Goal: Transaction & Acquisition: Purchase product/service

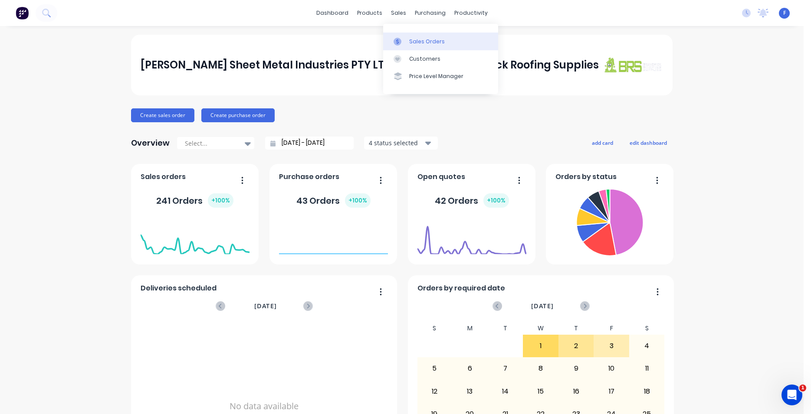
click at [419, 39] on div "Sales Orders" at bounding box center [427, 42] width 36 height 8
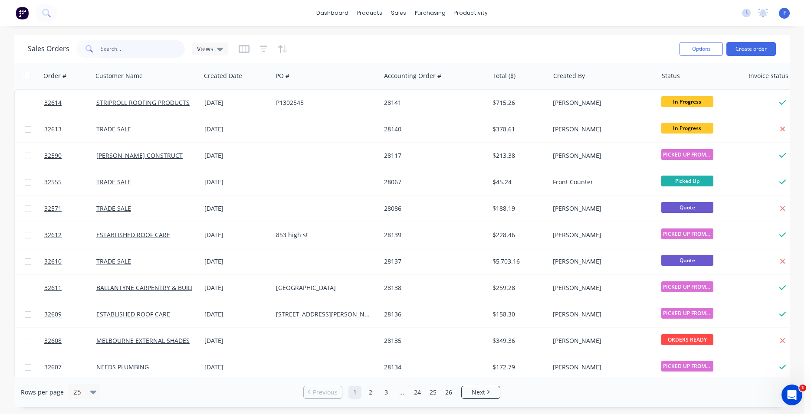
click at [106, 49] on input "text" at bounding box center [143, 48] width 85 height 17
type input "32600"
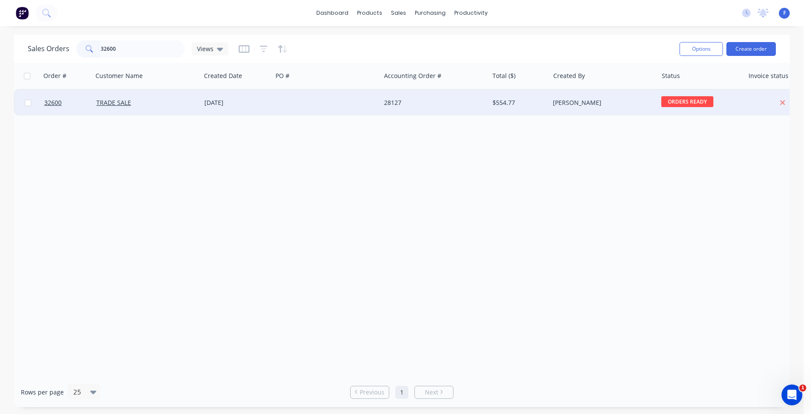
click at [345, 102] on div at bounding box center [326, 103] width 108 height 26
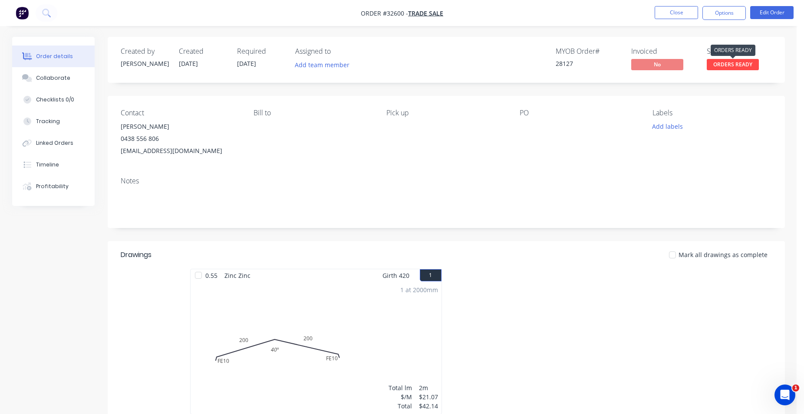
click at [725, 67] on span "ORDERS READY" at bounding box center [732, 64] width 52 height 11
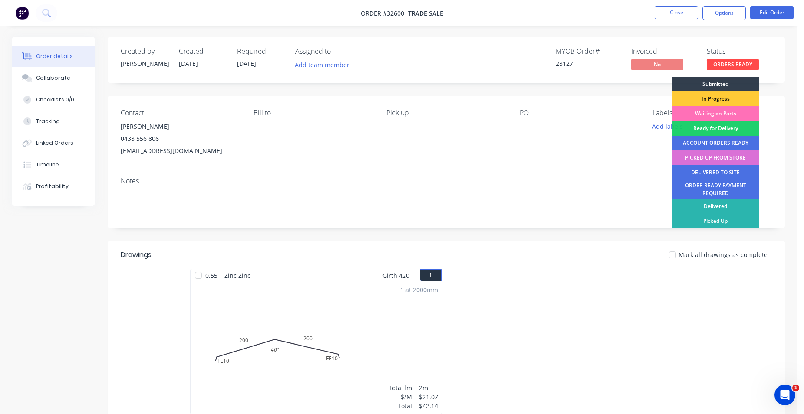
click at [713, 159] on div "PICKED UP FROM STORE" at bounding box center [715, 158] width 87 height 15
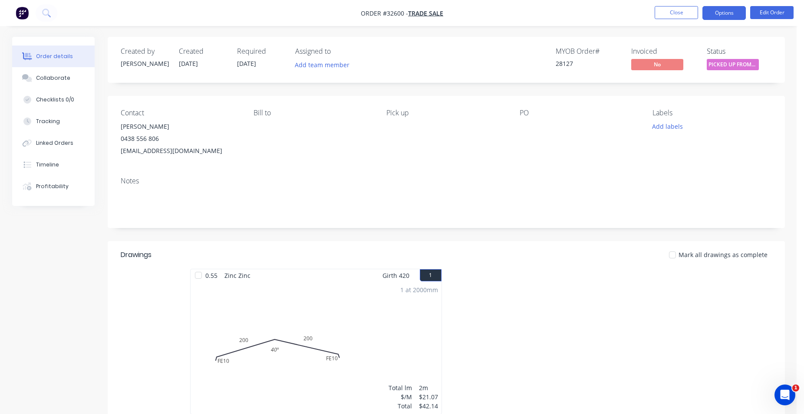
click at [733, 14] on button "Options" at bounding box center [723, 13] width 43 height 14
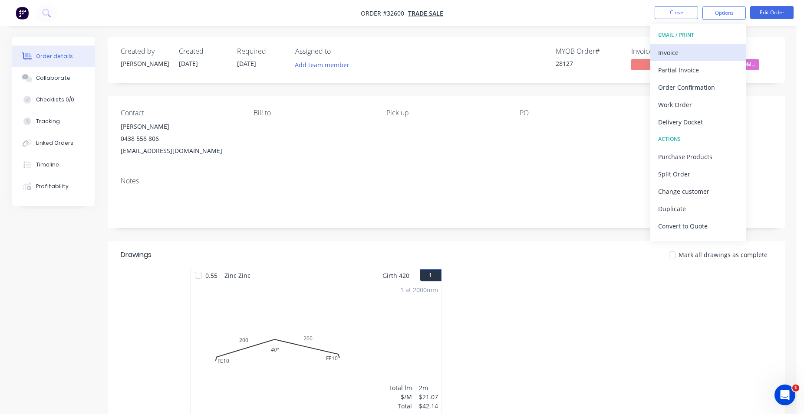
click at [690, 47] on div "Invoice" at bounding box center [698, 52] width 80 height 13
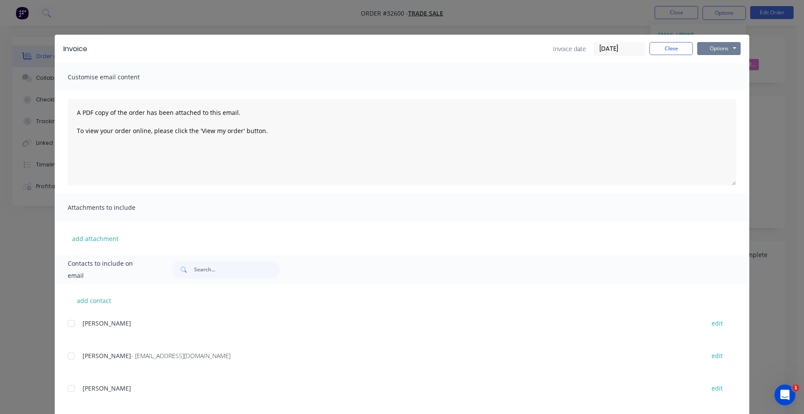
click at [721, 53] on button "Options" at bounding box center [718, 48] width 43 height 13
click at [720, 79] on button "Print" at bounding box center [725, 78] width 56 height 14
click at [679, 49] on button "Close" at bounding box center [670, 48] width 43 height 13
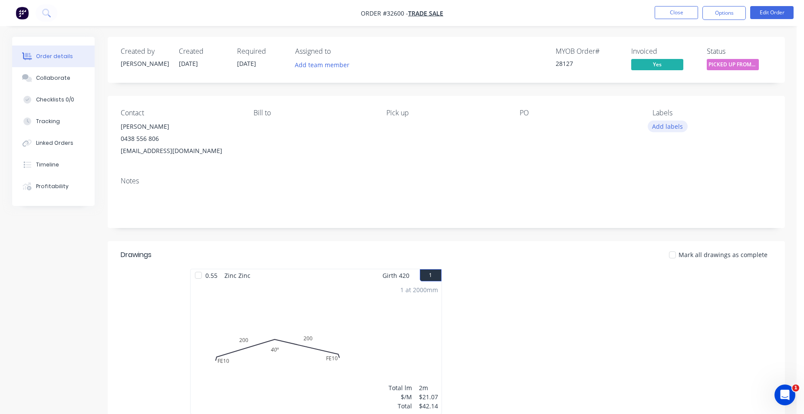
click at [671, 128] on button "Add labels" at bounding box center [667, 127] width 40 height 12
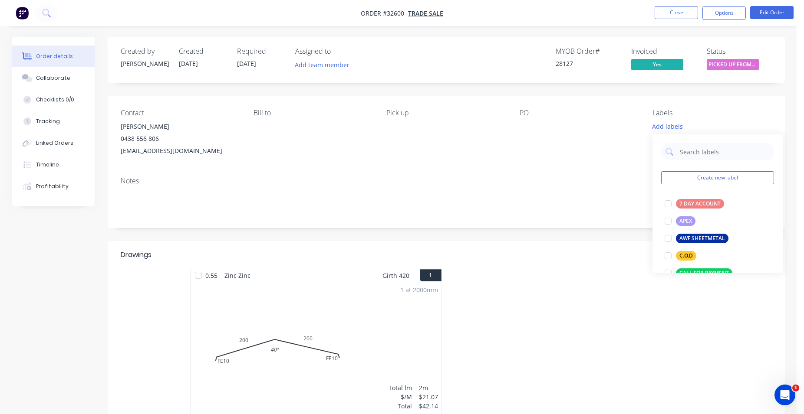
scroll to position [198, 0]
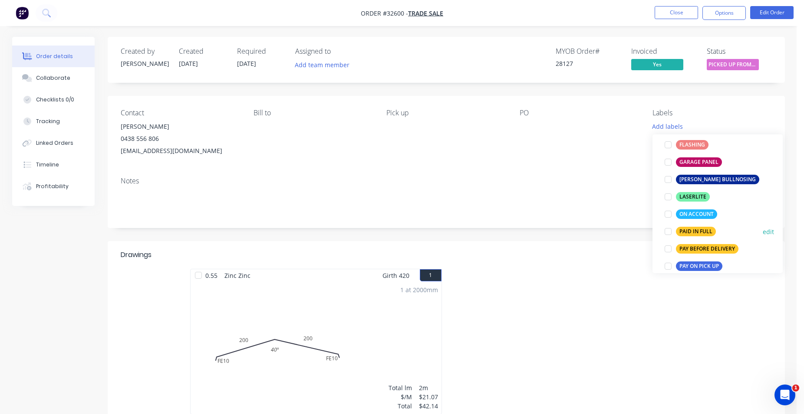
click at [694, 231] on div "PAID IN FULL" at bounding box center [696, 232] width 40 height 10
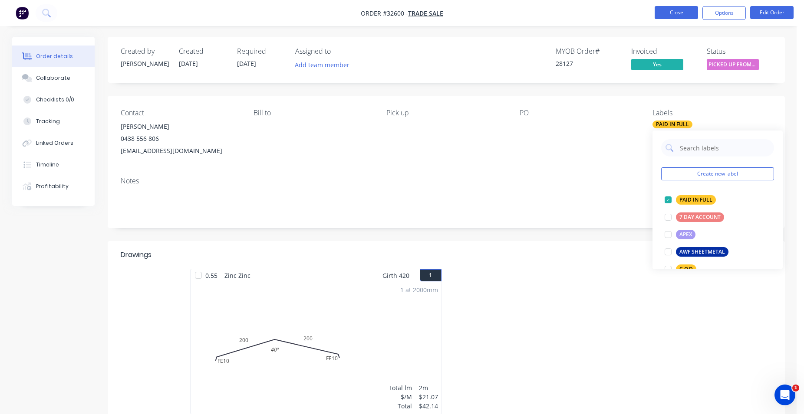
click at [677, 12] on button "Close" at bounding box center [675, 12] width 43 height 13
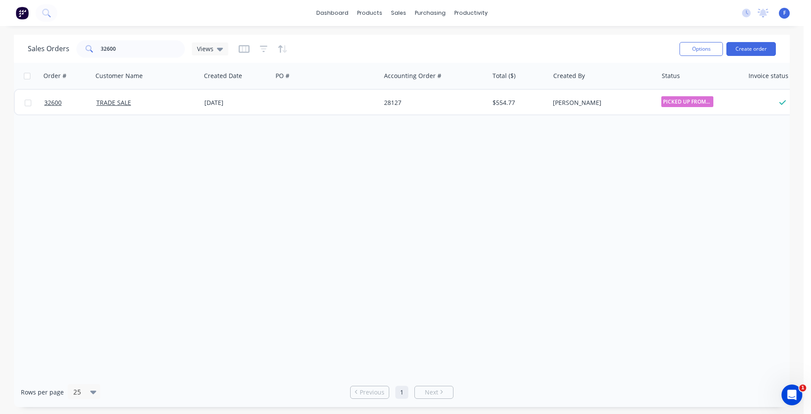
click at [145, 39] on div "Sales Orders 32600 Views" at bounding box center [350, 48] width 645 height 21
click at [147, 45] on div "Sales Orders 32600 Views" at bounding box center [350, 48] width 645 height 21
click at [147, 46] on input "32600" at bounding box center [143, 48] width 85 height 17
type input "3"
click at [23, 14] on img at bounding box center [22, 13] width 13 height 13
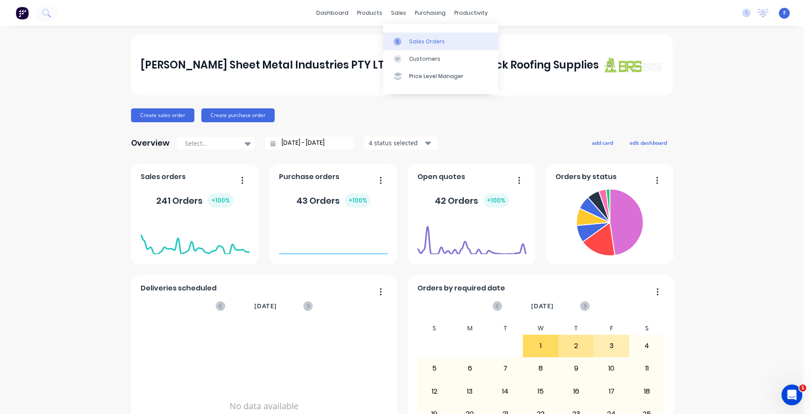
click at [408, 41] on link "Sales Orders" at bounding box center [440, 41] width 115 height 17
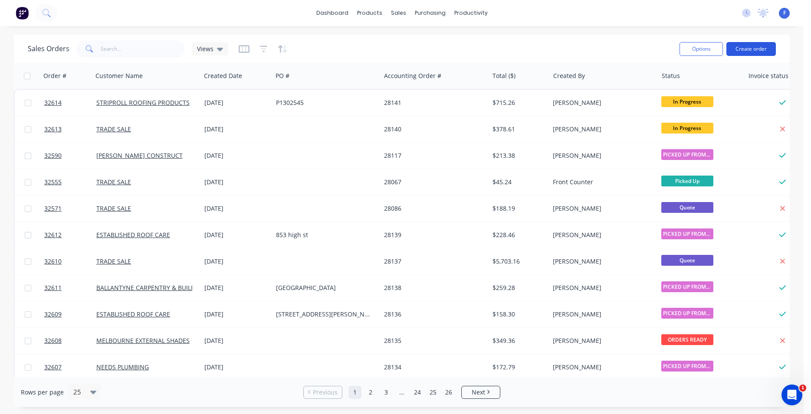
click at [744, 53] on button "Create order" at bounding box center [750, 49] width 49 height 14
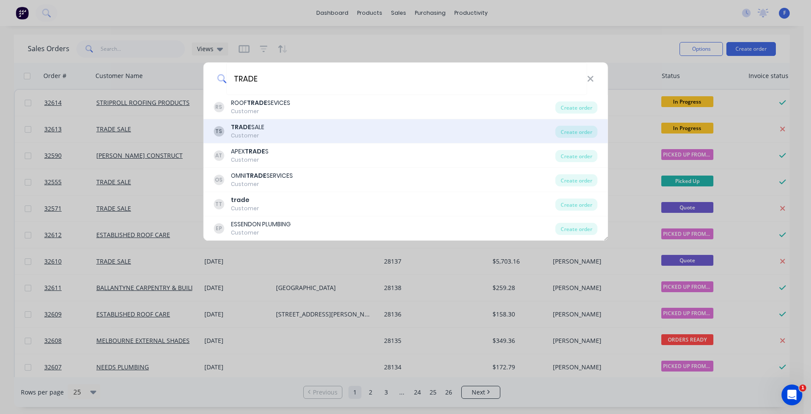
type input "TRADE"
click at [320, 128] on div "TS TRADE SALE Customer" at bounding box center [384, 131] width 342 height 17
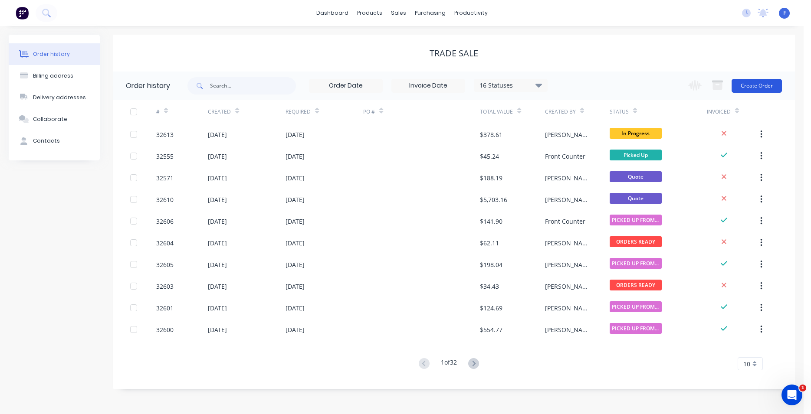
click at [764, 86] on button "Create Order" at bounding box center [757, 86] width 50 height 14
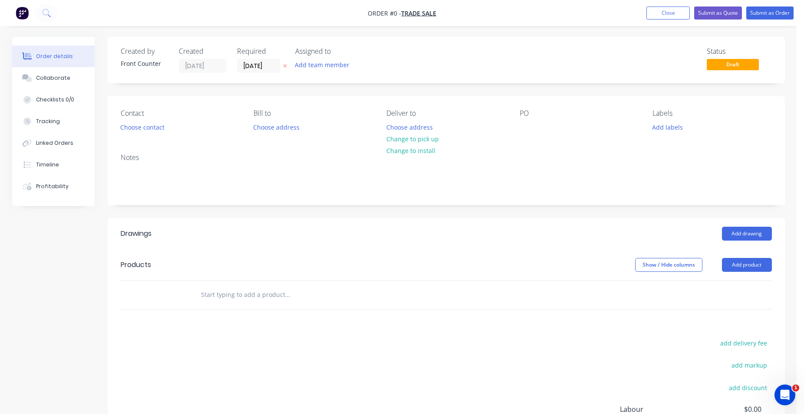
click at [228, 293] on input "text" at bounding box center [287, 294] width 174 height 17
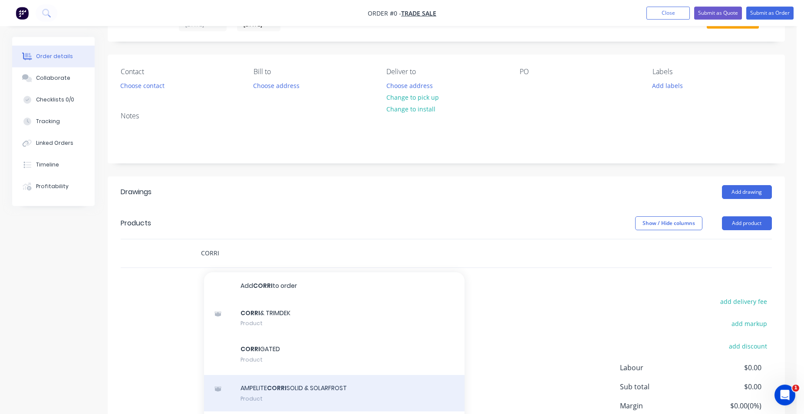
scroll to position [89, 0]
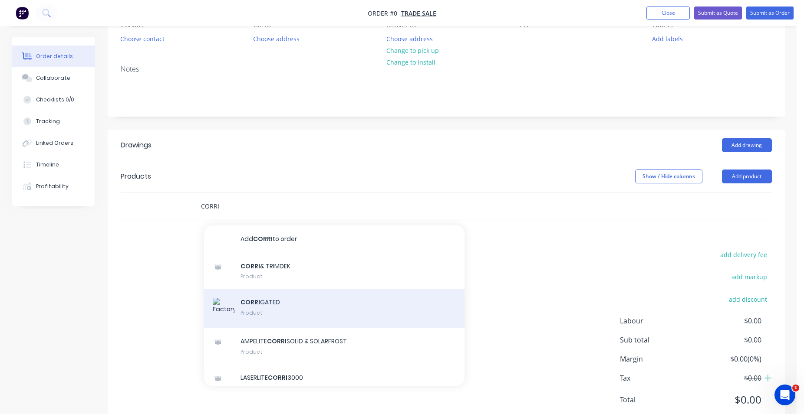
type input "CORRI"
click at [318, 304] on div "CORRI GATED Product" at bounding box center [334, 308] width 260 height 39
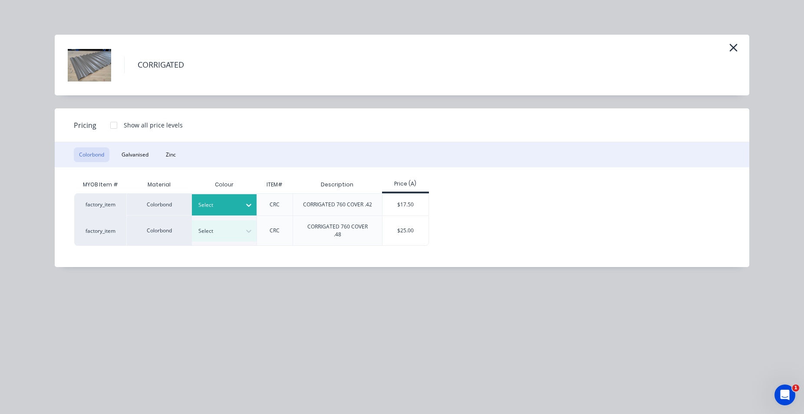
click at [250, 206] on icon at bounding box center [248, 205] width 5 height 3
click at [108, 396] on div "Monument" at bounding box center [54, 404] width 108 height 16
click at [398, 208] on div "$17.50" at bounding box center [405, 205] width 46 height 22
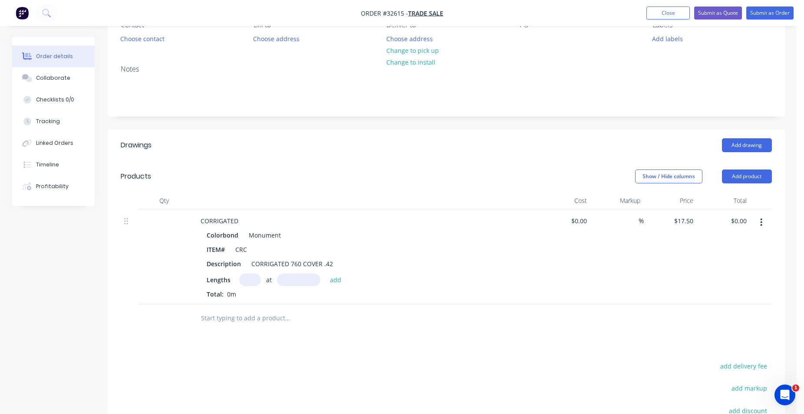
click at [249, 282] on input "text" at bounding box center [250, 280] width 22 height 13
type input "20"
type input "2600"
click at [325, 274] on button "add" at bounding box center [335, 280] width 20 height 12
type input "$910.00"
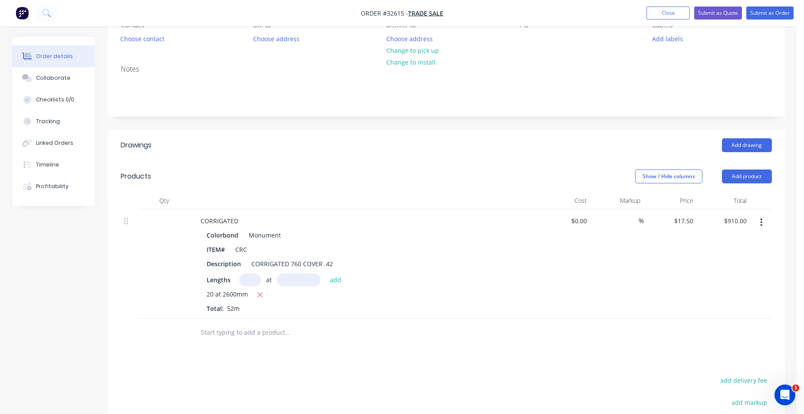
click at [254, 332] on input "text" at bounding box center [287, 332] width 174 height 17
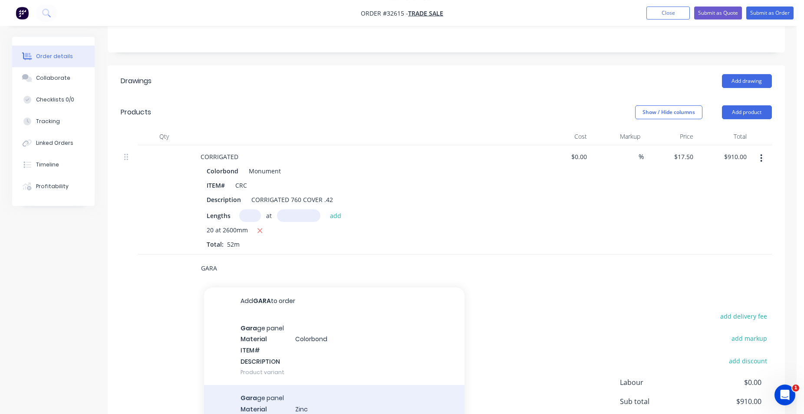
scroll to position [243, 0]
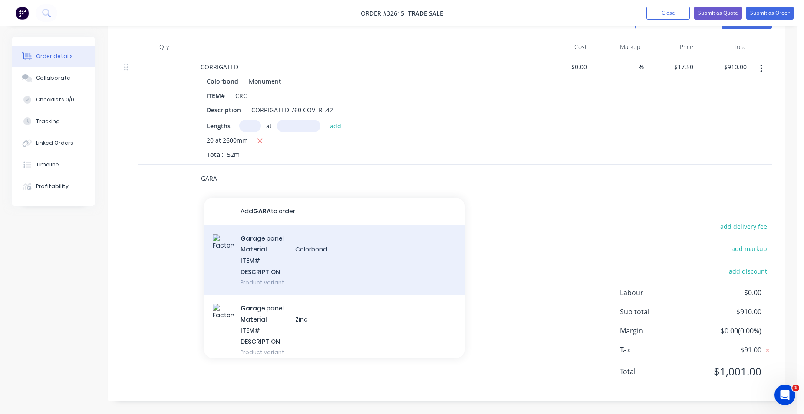
type input "GARA"
click at [313, 261] on div "Gara ge panel Material Colorbond ITEM# DESCRIPTION Product variant" at bounding box center [334, 261] width 260 height 70
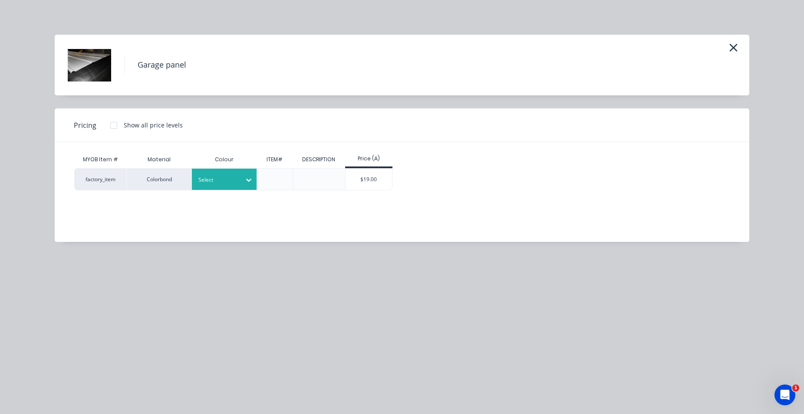
click at [240, 184] on div "Select" at bounding box center [216, 179] width 49 height 11
click at [108, 284] on div "[PERSON_NAME]" at bounding box center [54, 276] width 108 height 16
click at [374, 181] on div "$19.00" at bounding box center [368, 179] width 46 height 21
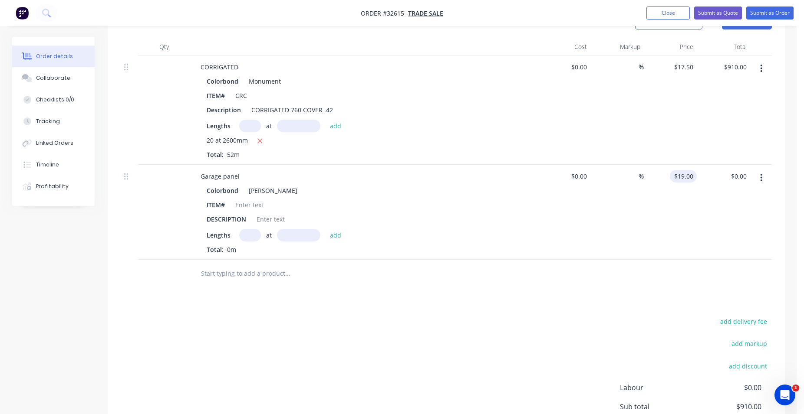
click at [689, 180] on input "$19.00" at bounding box center [684, 176] width 23 height 13
click at [257, 238] on input "text" at bounding box center [250, 235] width 22 height 13
type input "$19.50"
type input "26"
type input "2000"
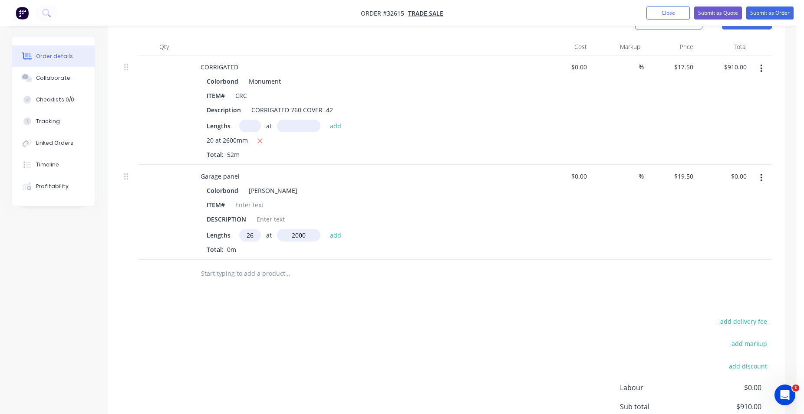
click at [325, 229] on button "add" at bounding box center [335, 235] width 20 height 12
type input "$1,014.00"
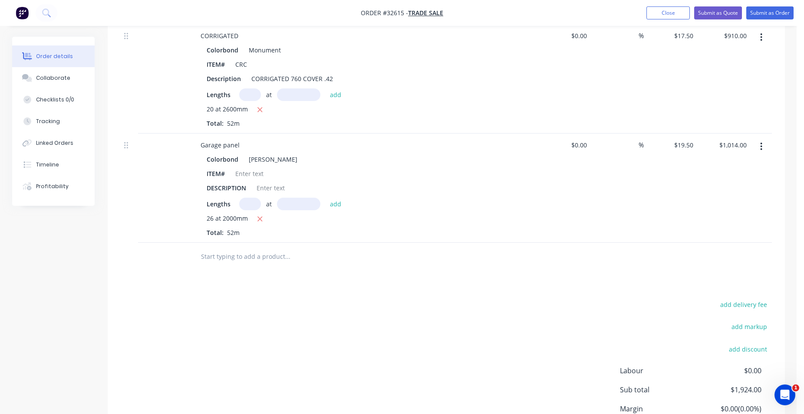
scroll to position [352, 0]
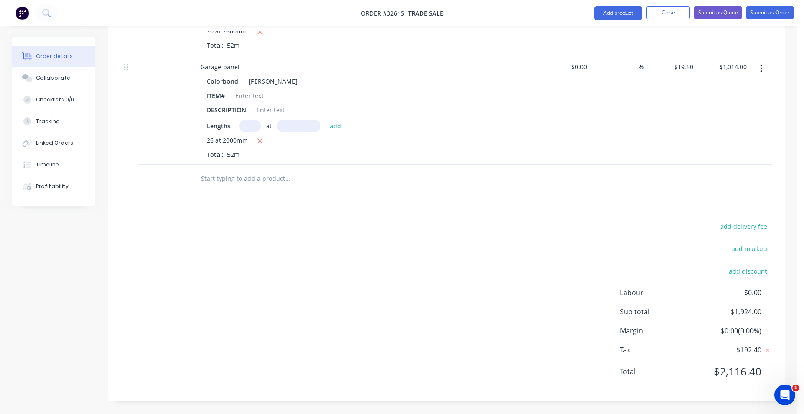
click at [250, 180] on input "text" at bounding box center [287, 178] width 174 height 17
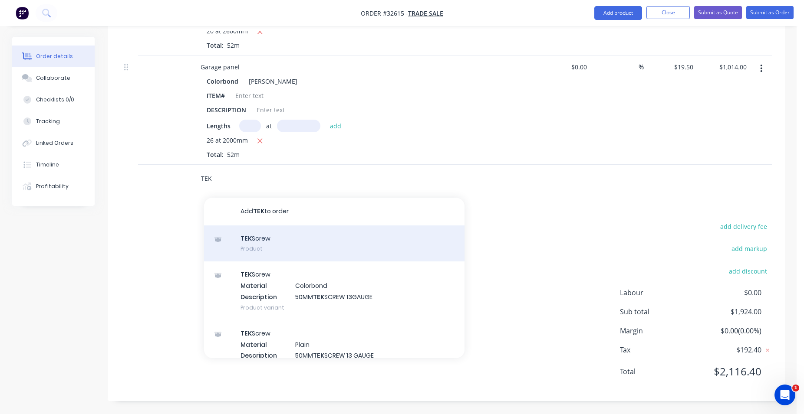
type input "TEK"
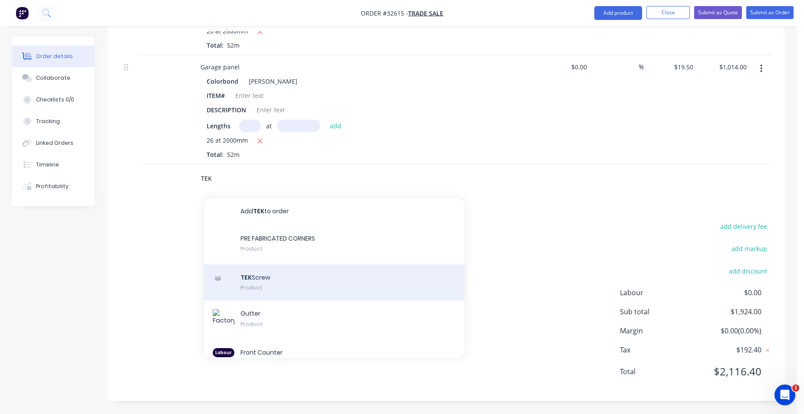
click at [285, 282] on div "TEK Screw Product" at bounding box center [334, 283] width 260 height 36
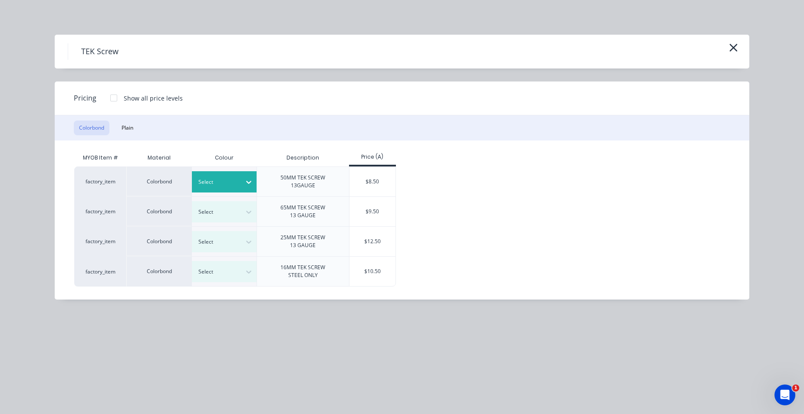
click at [239, 181] on div "Select" at bounding box center [216, 182] width 49 height 11
drag, startPoint x: 236, startPoint y: 281, endPoint x: 266, endPoint y: 255, distance: 39.3
click at [108, 160] on div "Monument" at bounding box center [54, 152] width 108 height 16
click at [381, 184] on div "$8.50" at bounding box center [372, 182] width 46 height 30
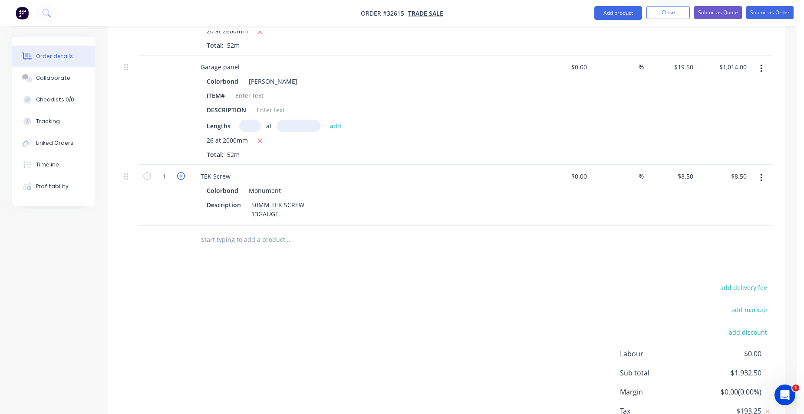
click at [179, 177] on icon "button" at bounding box center [181, 176] width 8 height 8
type input "2"
type input "$17.00"
click at [179, 177] on icon "button" at bounding box center [181, 176] width 8 height 8
type input "3"
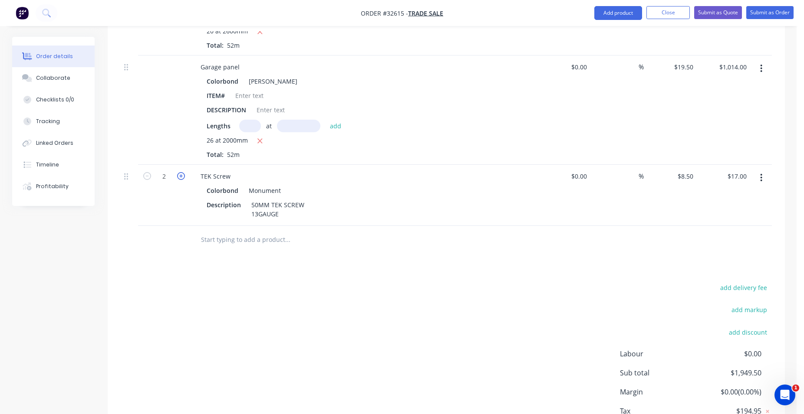
type input "$25.50"
click at [179, 177] on icon "button" at bounding box center [181, 176] width 8 height 8
type input "4"
type input "$34.00"
click at [179, 177] on icon "button" at bounding box center [181, 176] width 8 height 8
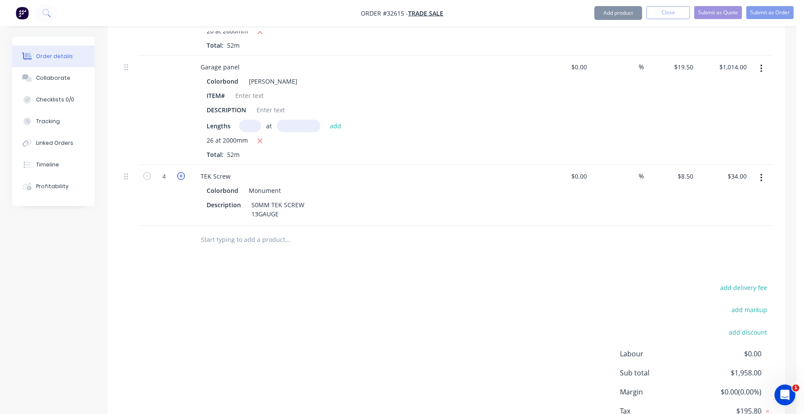
type input "5"
type input "$42.50"
click at [179, 177] on icon "button" at bounding box center [181, 176] width 8 height 8
type input "6"
type input "$51.00"
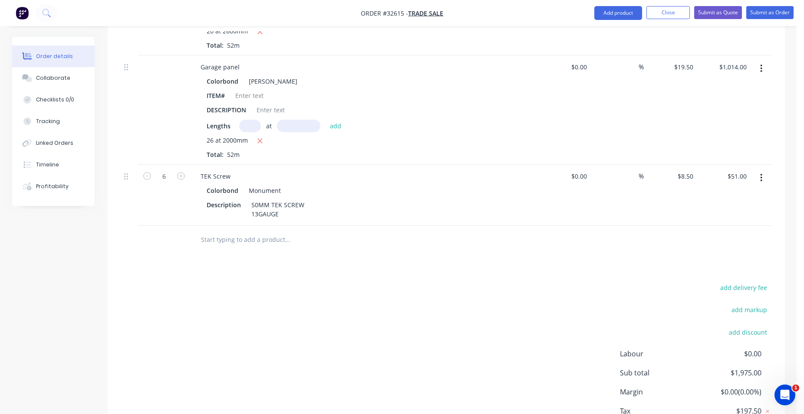
click at [222, 235] on input "text" at bounding box center [287, 239] width 174 height 17
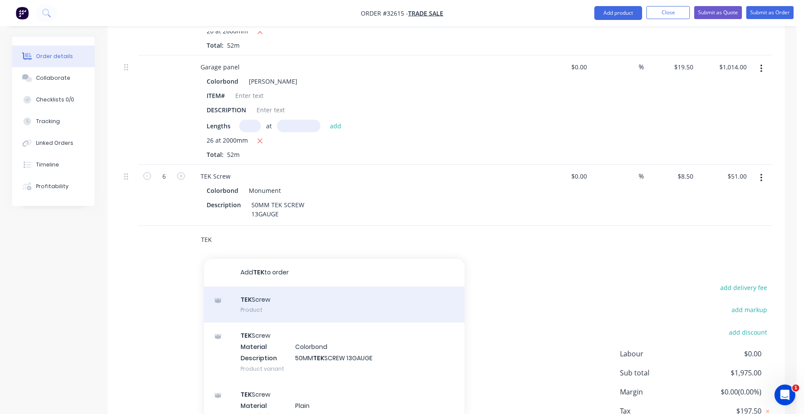
type input "TEK"
click at [305, 310] on div "TEK Screw Product" at bounding box center [334, 305] width 260 height 36
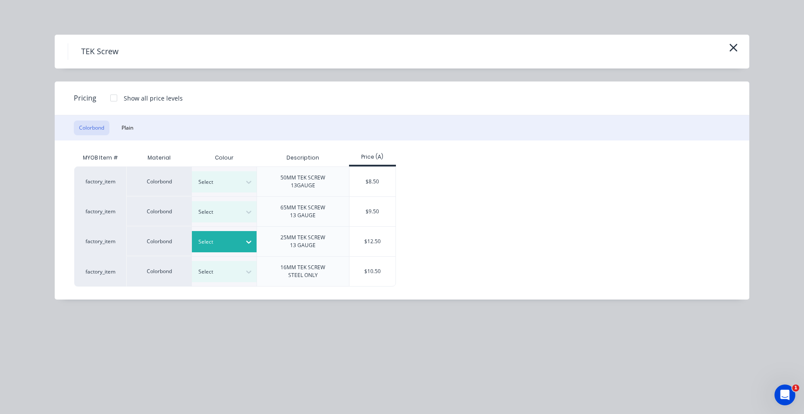
click at [241, 243] on div at bounding box center [249, 242] width 16 height 14
click at [108, 114] on div "[PERSON_NAME]" at bounding box center [54, 106] width 108 height 16
click at [382, 240] on div "$12.50" at bounding box center [372, 242] width 46 height 30
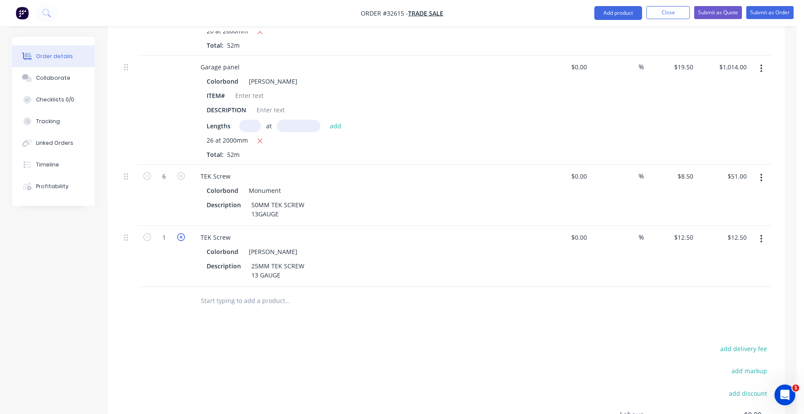
click at [180, 237] on icon "button" at bounding box center [181, 237] width 8 height 8
type input "2"
type input "$25.00"
click at [180, 237] on icon "button" at bounding box center [181, 237] width 8 height 8
type input "3"
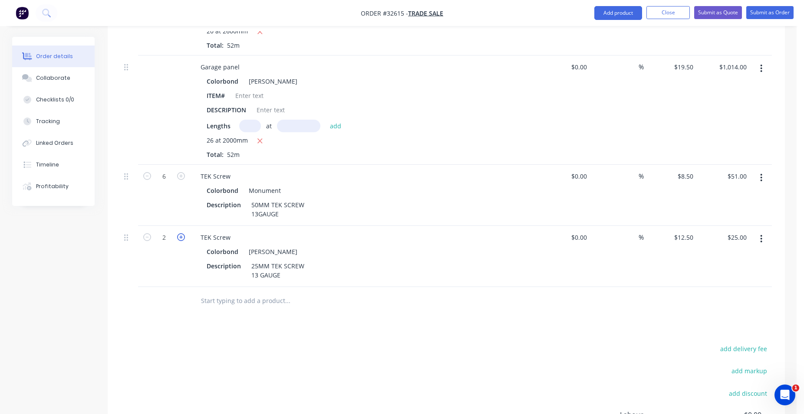
type input "$37.50"
click at [180, 237] on icon "button" at bounding box center [181, 237] width 8 height 8
type input "4"
type input "$50.00"
click at [180, 237] on icon "button" at bounding box center [181, 237] width 8 height 8
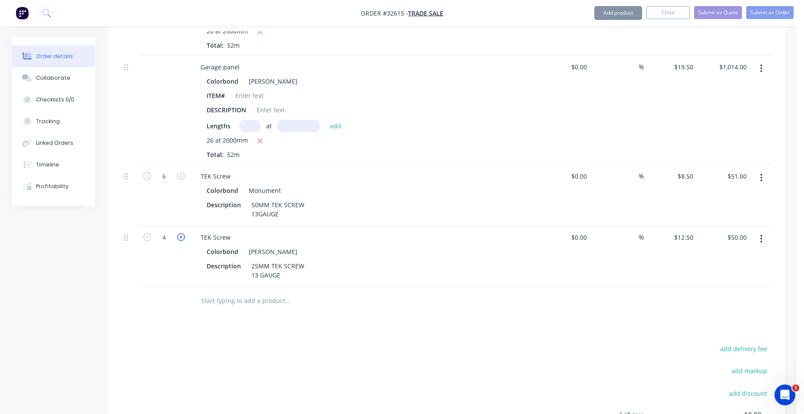
type input "5"
type input "$62.50"
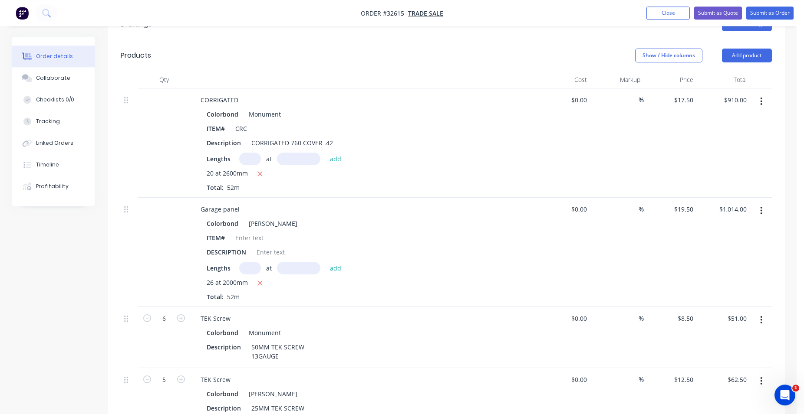
scroll to position [386, 0]
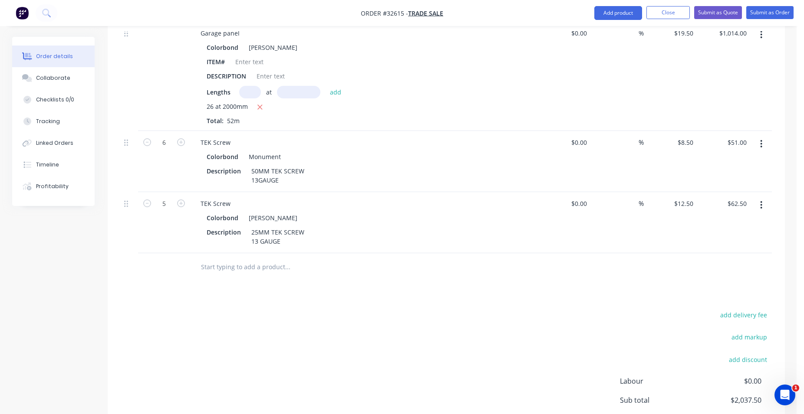
drag, startPoint x: 269, startPoint y: 267, endPoint x: 272, endPoint y: 259, distance: 8.0
click at [269, 266] on input "text" at bounding box center [287, 267] width 174 height 17
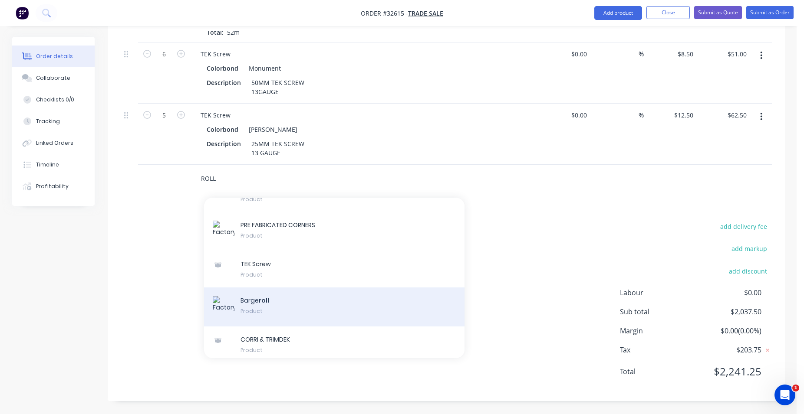
scroll to position [0, 0]
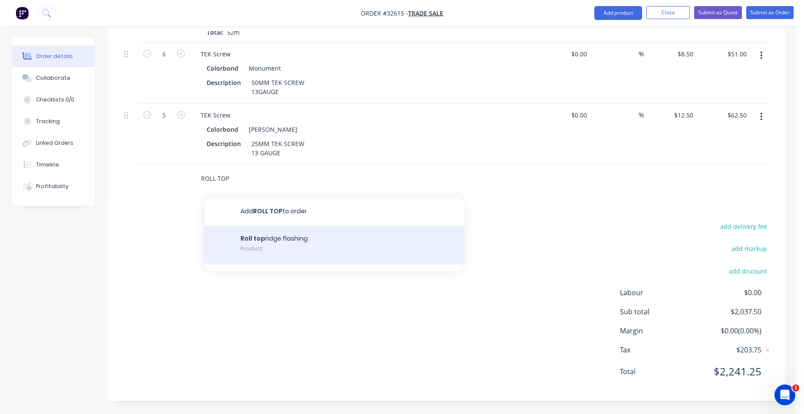
type input "ROLL TOP"
click at [301, 244] on div "Roll top ridge flashing Product" at bounding box center [334, 245] width 260 height 39
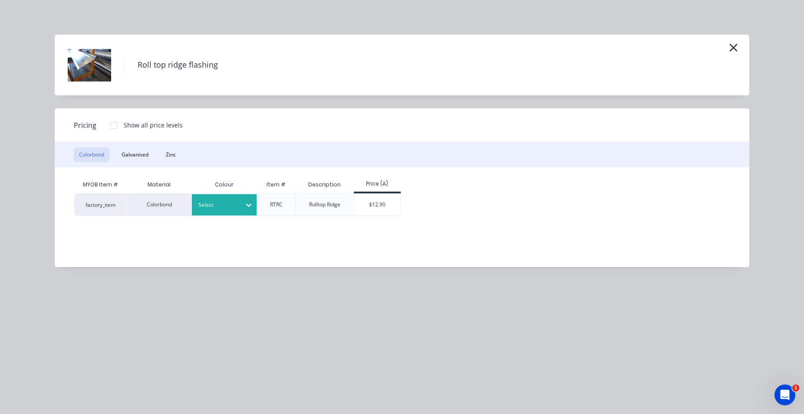
click at [249, 202] on icon at bounding box center [248, 205] width 9 height 9
click at [108, 38] on div "Monument" at bounding box center [54, 30] width 108 height 16
drag, startPoint x: 388, startPoint y: 203, endPoint x: 253, endPoint y: 242, distance: 140.8
click at [388, 203] on div "$12.90" at bounding box center [377, 205] width 46 height 22
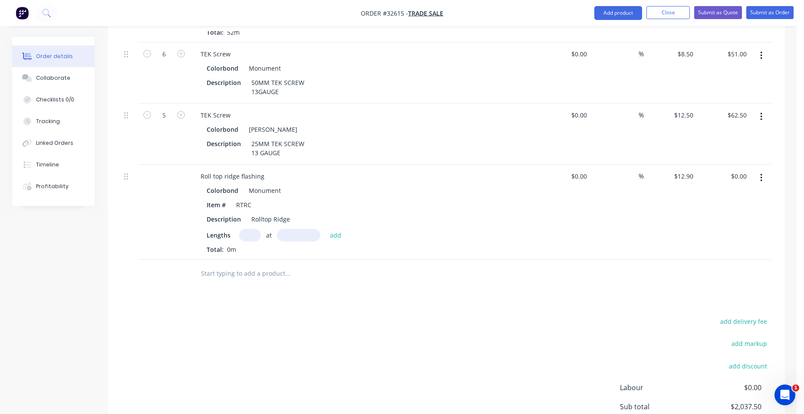
click at [246, 234] on input "text" at bounding box center [250, 235] width 22 height 13
type input "1"
type input "6000"
click at [325, 229] on button "add" at bounding box center [335, 235] width 20 height 12
type input "$77.40"
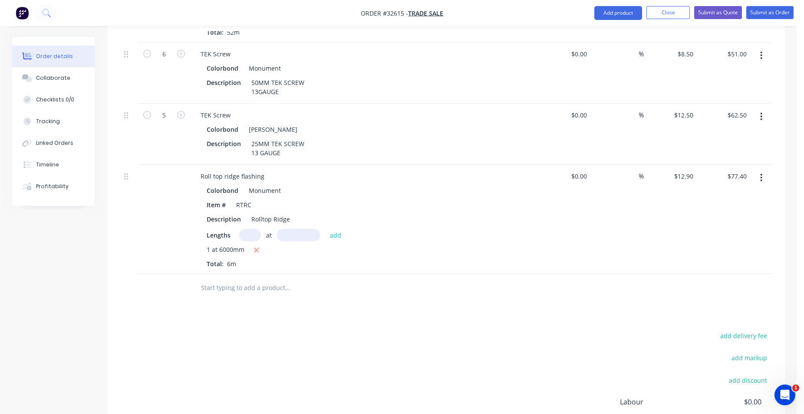
click at [269, 293] on input "text" at bounding box center [287, 287] width 174 height 17
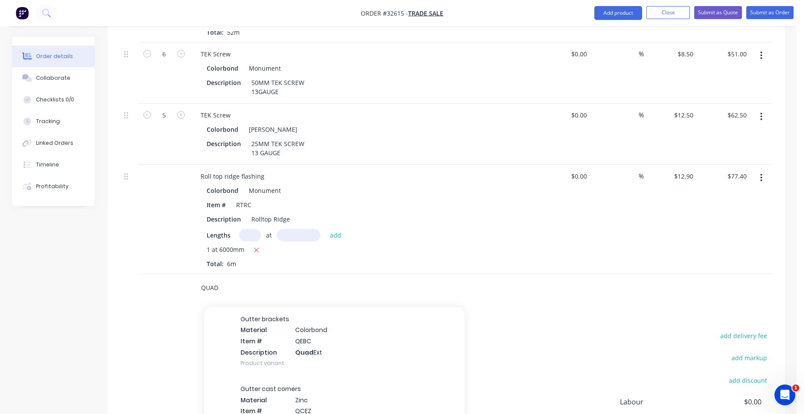
scroll to position [247, 0]
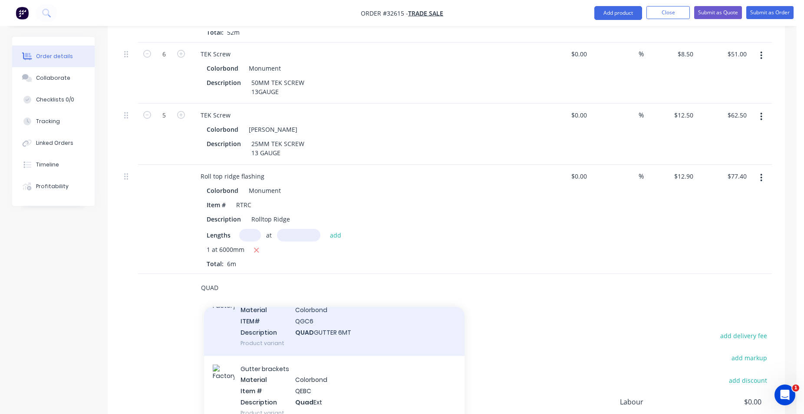
type input "QUAD"
click at [377, 338] on div "QUAD GUTTER 6MT Material Colorbond ITEM# QGC6 Description QUAD GUTTER 6MT Produ…" at bounding box center [334, 321] width 260 height 70
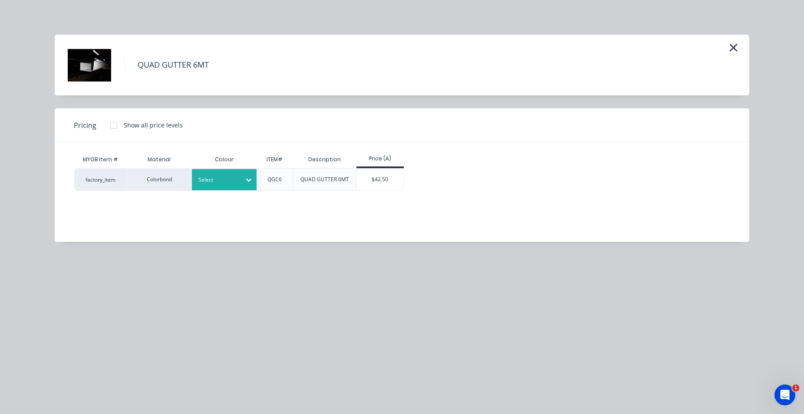
click at [251, 177] on icon at bounding box center [248, 180] width 9 height 9
click at [108, 38] on div "Monument" at bounding box center [54, 30] width 108 height 16
click at [379, 180] on div "$42.50" at bounding box center [380, 180] width 46 height 22
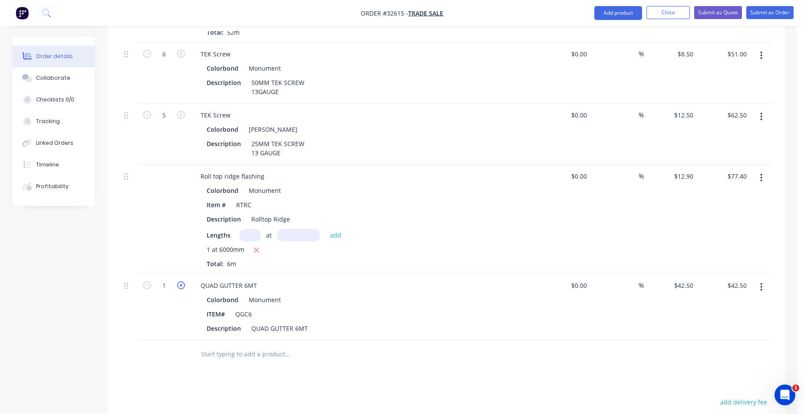
click at [180, 286] on icon "button" at bounding box center [181, 286] width 8 height 8
type input "2"
type input "$85.00"
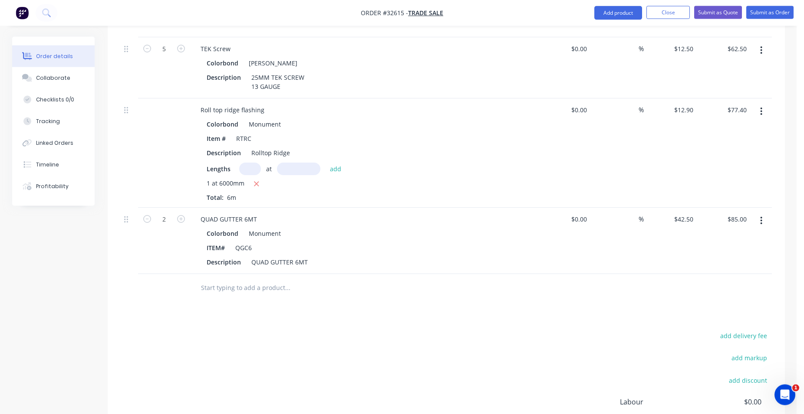
scroll to position [563, 0]
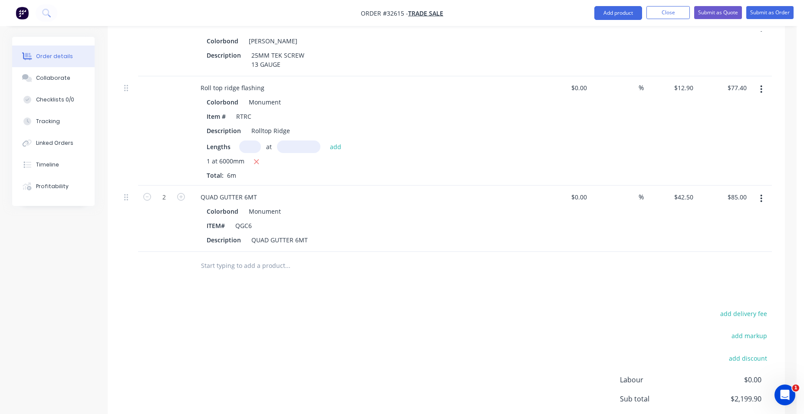
click at [252, 267] on input "text" at bounding box center [287, 265] width 174 height 17
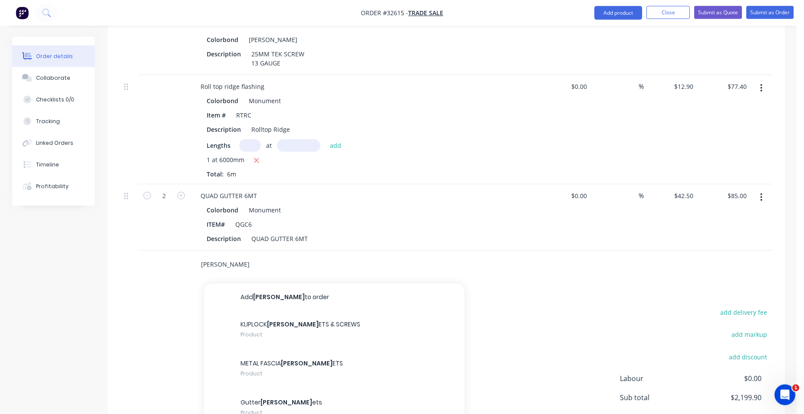
scroll to position [650, 0]
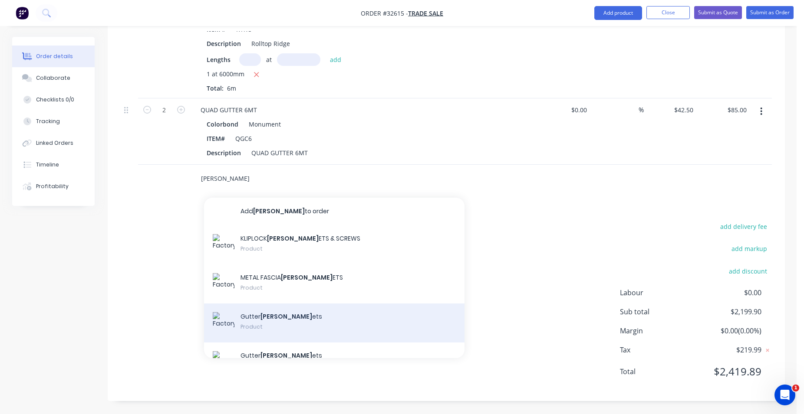
type input "[PERSON_NAME]"
click at [292, 317] on div "Gutter [PERSON_NAME] ets Product" at bounding box center [334, 323] width 260 height 39
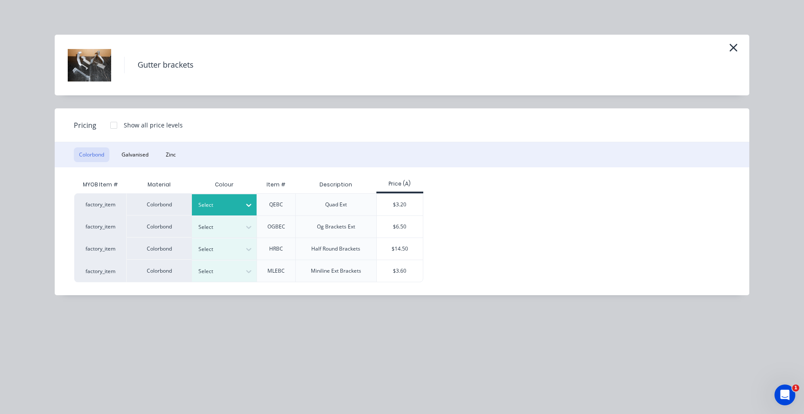
click at [249, 204] on icon at bounding box center [248, 205] width 9 height 9
click at [407, 200] on div "$3.20" at bounding box center [400, 205] width 46 height 22
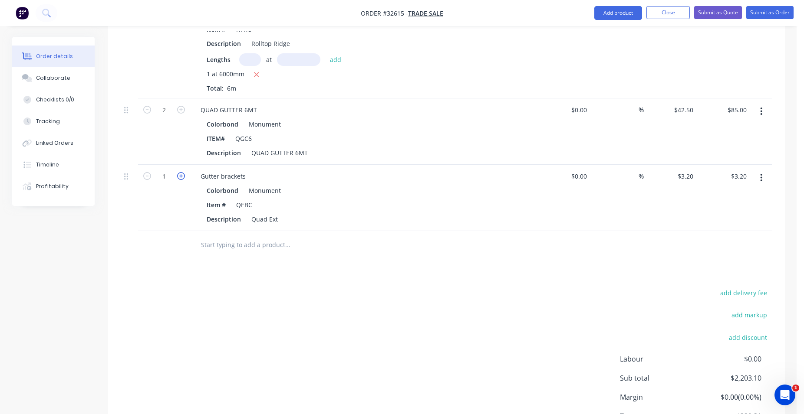
click at [183, 174] on icon "button" at bounding box center [181, 176] width 8 height 8
type input "2"
type input "$6.40"
click at [183, 174] on icon "button" at bounding box center [181, 176] width 8 height 8
type input "3"
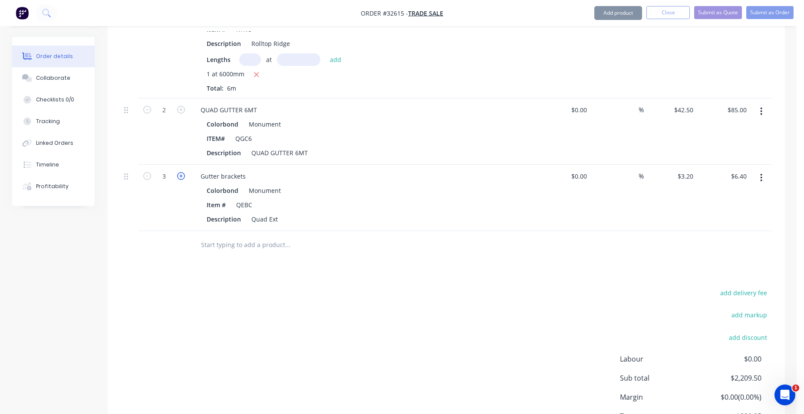
type input "$9.60"
click at [183, 174] on icon "button" at bounding box center [181, 176] width 8 height 8
type input "4"
type input "$12.80"
click at [183, 174] on icon "button" at bounding box center [181, 176] width 8 height 8
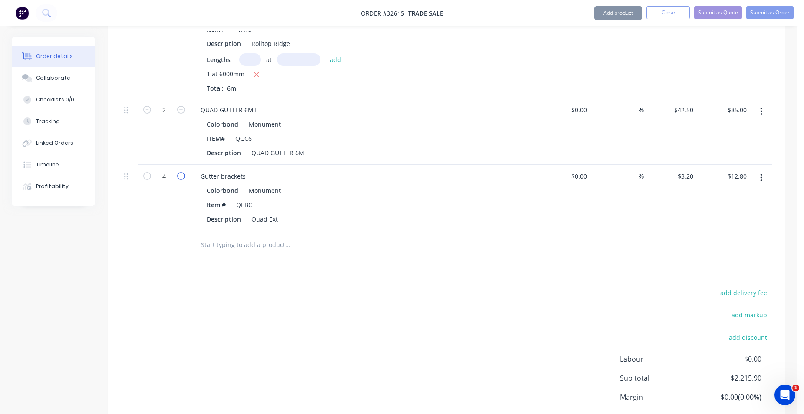
type input "5"
type input "$16.00"
click at [183, 174] on icon "button" at bounding box center [181, 176] width 8 height 8
type input "6"
type input "$19.20"
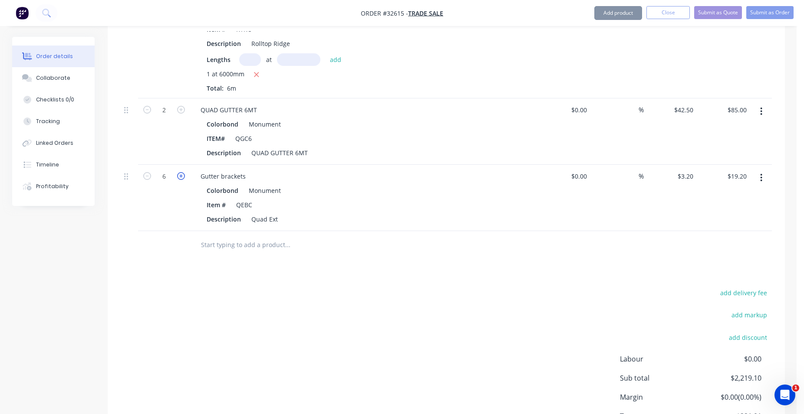
click at [183, 174] on icon "button" at bounding box center [181, 176] width 8 height 8
type input "7"
type input "$22.40"
click at [183, 174] on icon "button" at bounding box center [181, 176] width 8 height 8
type input "8"
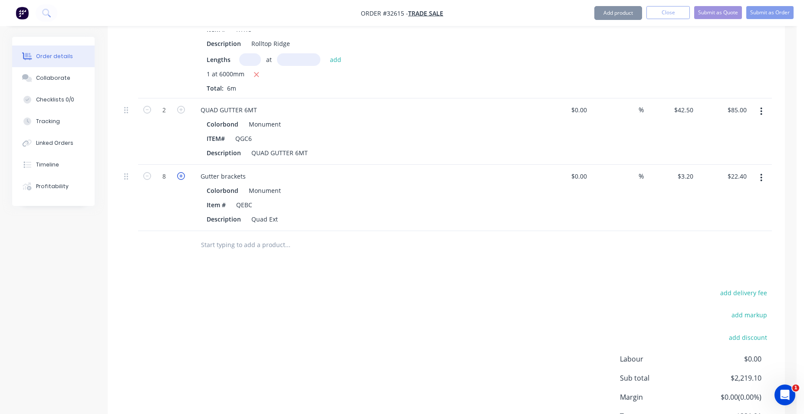
type input "$25.60"
click at [183, 174] on icon "button" at bounding box center [181, 176] width 8 height 8
type input "9"
type input "$28.80"
click at [183, 174] on icon "button" at bounding box center [181, 176] width 8 height 8
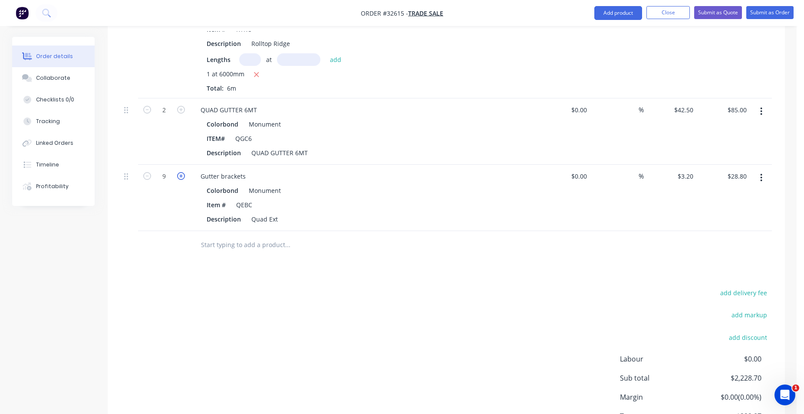
type input "10"
type input "$32.00"
click at [253, 236] on div at bounding box center [346, 245] width 312 height 28
click at [251, 244] on input "text" at bounding box center [287, 244] width 174 height 17
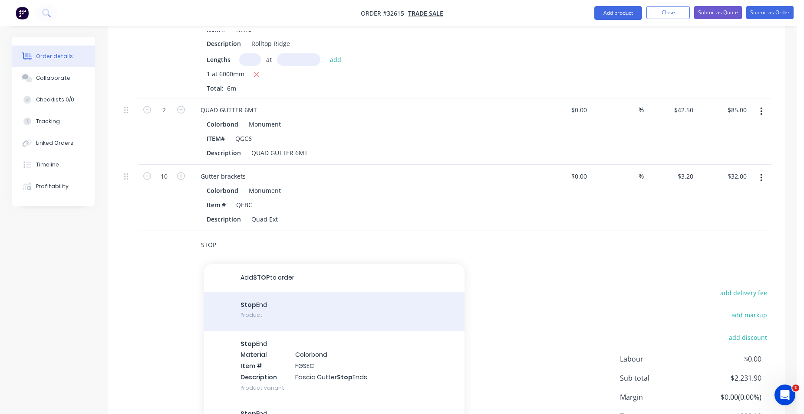
type input "STOP"
click at [309, 318] on div "Stop End Product" at bounding box center [334, 311] width 260 height 39
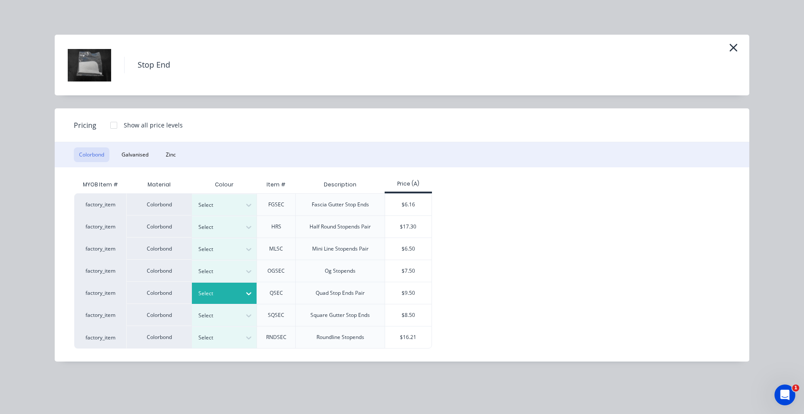
click at [248, 292] on icon at bounding box center [248, 293] width 9 height 9
click at [407, 298] on div "$9.50" at bounding box center [408, 293] width 46 height 22
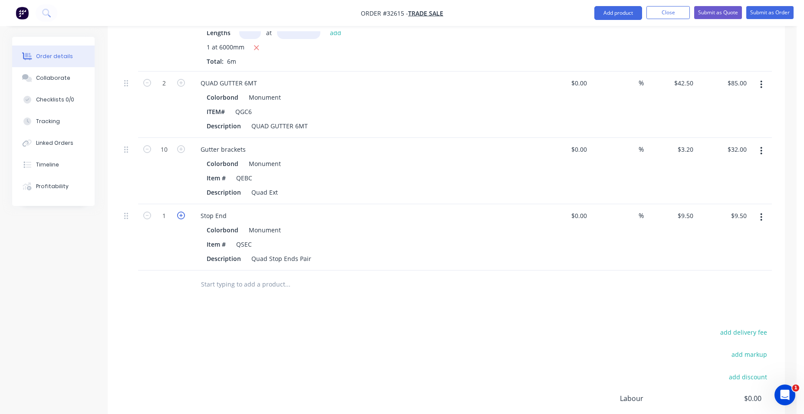
click at [180, 213] on icon "button" at bounding box center [181, 216] width 8 height 8
type input "2"
type input "$19.00"
click at [254, 275] on div at bounding box center [346, 285] width 312 height 28
click at [252, 288] on input "text" at bounding box center [287, 284] width 174 height 17
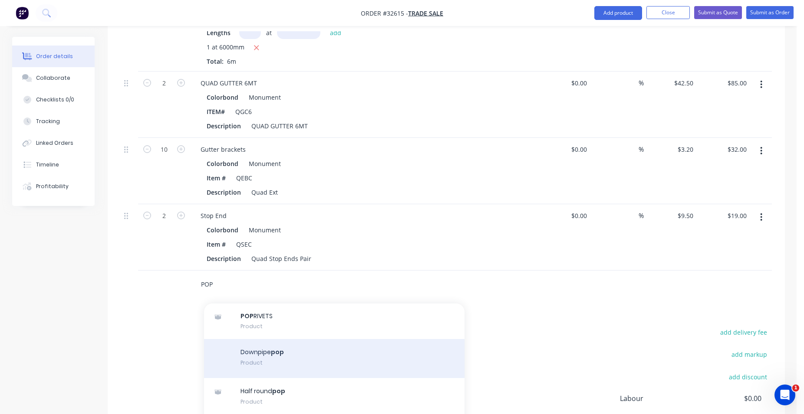
scroll to position [38, 0]
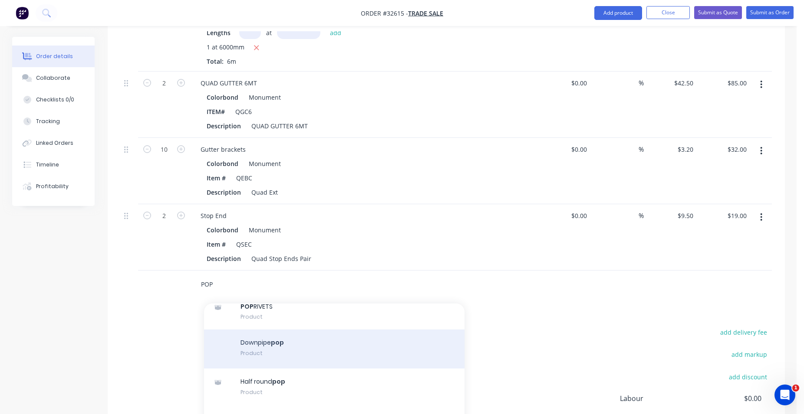
type input "POP"
click at [302, 353] on div "Downpipe pop Product" at bounding box center [334, 349] width 260 height 39
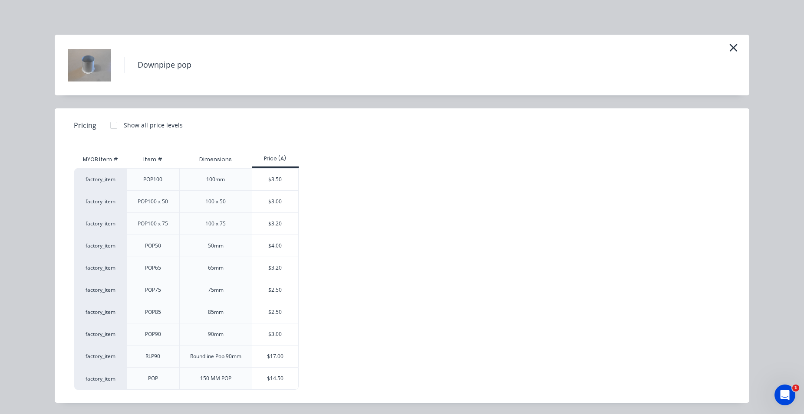
click at [281, 309] on div "$2.50" at bounding box center [275, 313] width 46 height 22
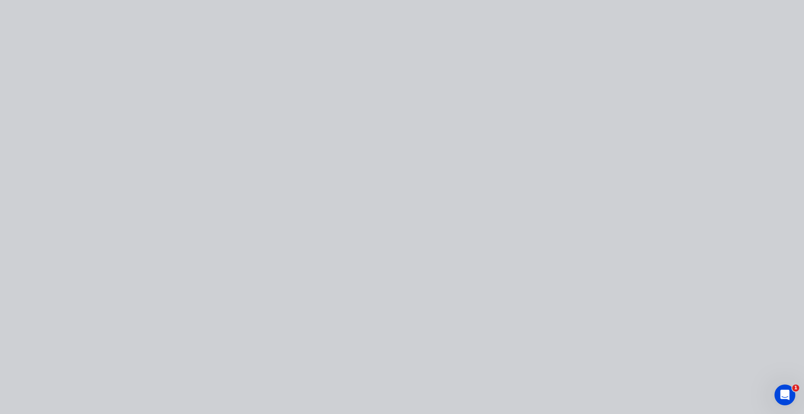
type input "$2.50"
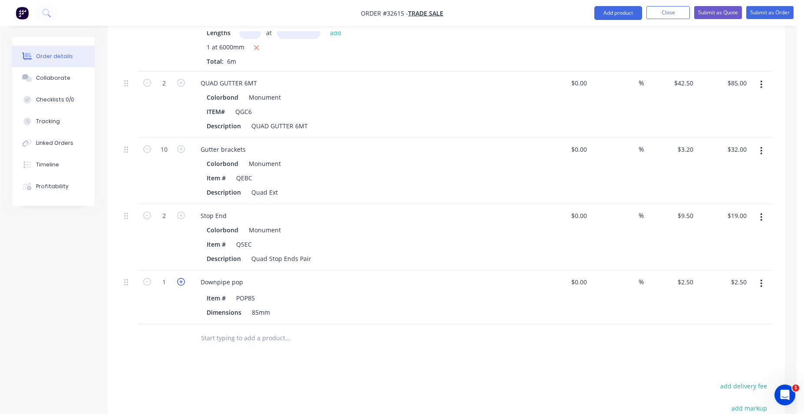
click at [182, 282] on icon "button" at bounding box center [181, 282] width 8 height 8
type input "2"
type input "$5.00"
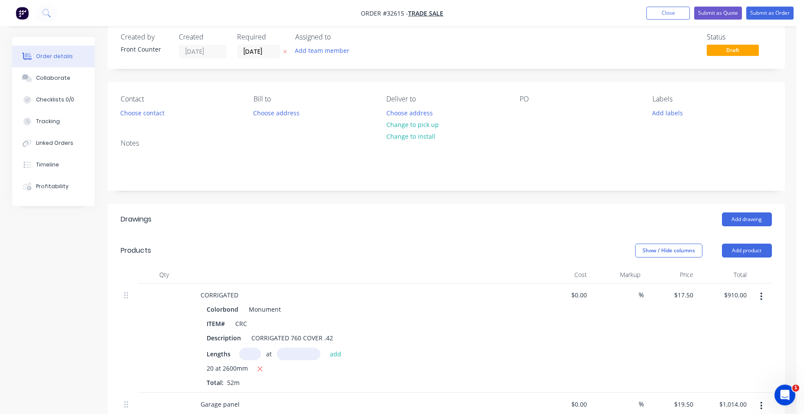
scroll to position [13, 0]
click at [749, 219] on button "Add drawing" at bounding box center [747, 221] width 50 height 14
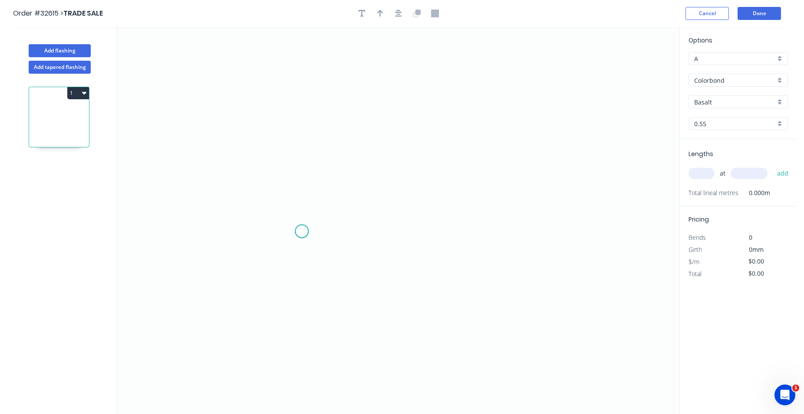
click at [302, 230] on icon "0" at bounding box center [398, 220] width 562 height 387
click at [299, 129] on icon "0" at bounding box center [398, 220] width 562 height 387
click at [501, 139] on icon "0 ?" at bounding box center [398, 220] width 562 height 387
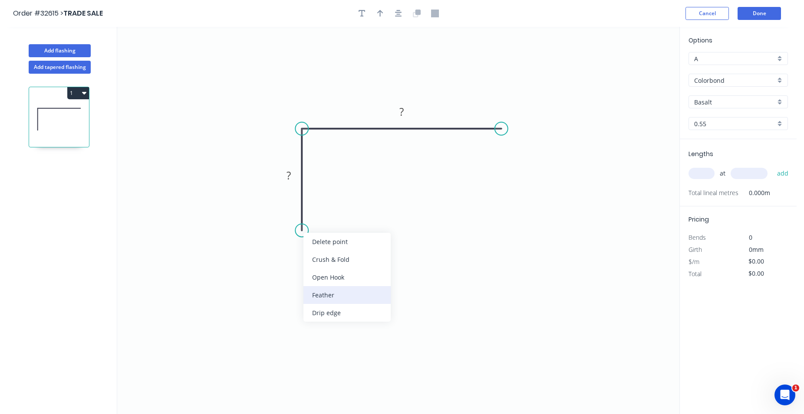
click at [339, 298] on div "Feather" at bounding box center [346, 295] width 87 height 18
click at [316, 253] on div "Flip bend" at bounding box center [343, 256] width 87 height 18
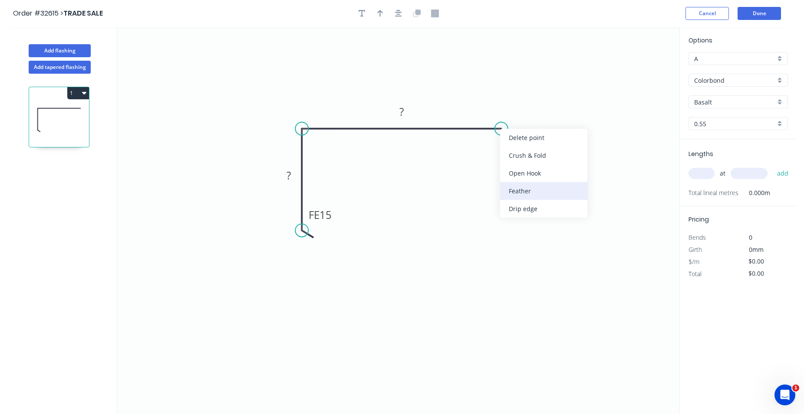
click at [543, 192] on div "Feather" at bounding box center [543, 191] width 87 height 18
drag, startPoint x: 523, startPoint y: 105, endPoint x: 653, endPoint y: 127, distance: 131.6
click at [523, 105] on tspan "15" at bounding box center [518, 106] width 12 height 14
type input "$14.92"
click at [398, 8] on button "button" at bounding box center [398, 13] width 13 height 13
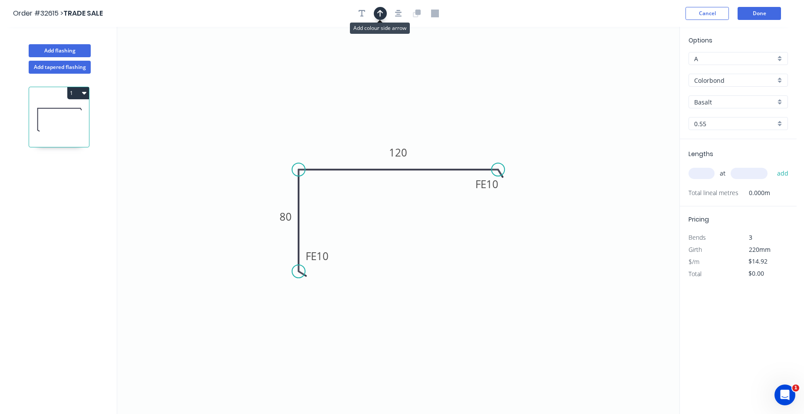
click at [381, 13] on icon "button" at bounding box center [380, 14] width 6 height 8
drag, startPoint x: 635, startPoint y: 67, endPoint x: 430, endPoint y: 144, distance: 219.4
click at [430, 144] on icon at bounding box center [426, 132] width 8 height 28
click at [781, 105] on div "Basalt" at bounding box center [737, 101] width 99 height 13
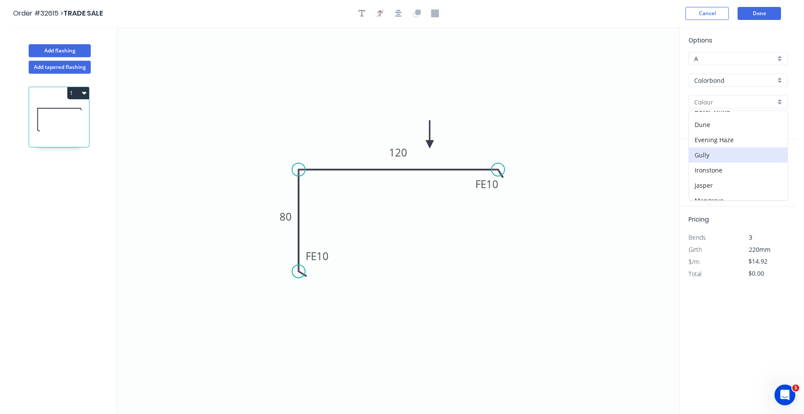
scroll to position [148, 0]
click at [736, 179] on div "Monument" at bounding box center [738, 182] width 98 height 15
type input "Monument"
click at [704, 173] on input "text" at bounding box center [701, 173] width 26 height 11
type input "4"
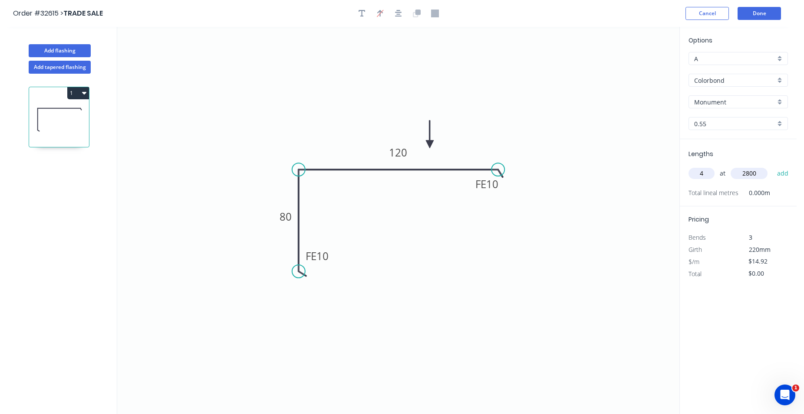
type input "2800"
click at [772, 166] on button "add" at bounding box center [782, 173] width 20 height 15
type input "$167.10"
click at [771, 19] on button "Done" at bounding box center [758, 13] width 43 height 13
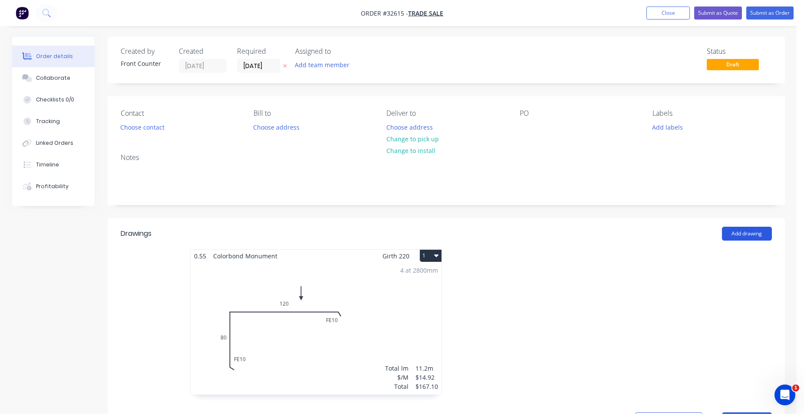
click at [748, 235] on button "Add drawing" at bounding box center [747, 234] width 50 height 14
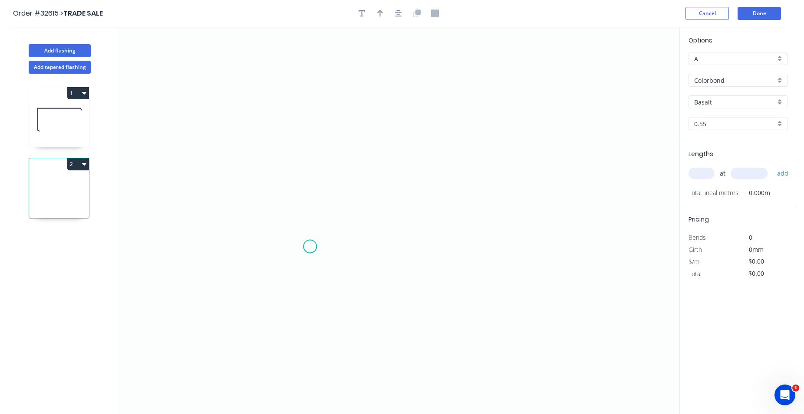
click at [310, 246] on icon "0" at bounding box center [398, 220] width 562 height 387
click at [315, 141] on icon "0" at bounding box center [398, 220] width 562 height 387
click at [433, 143] on icon "0 ?" at bounding box center [398, 220] width 562 height 387
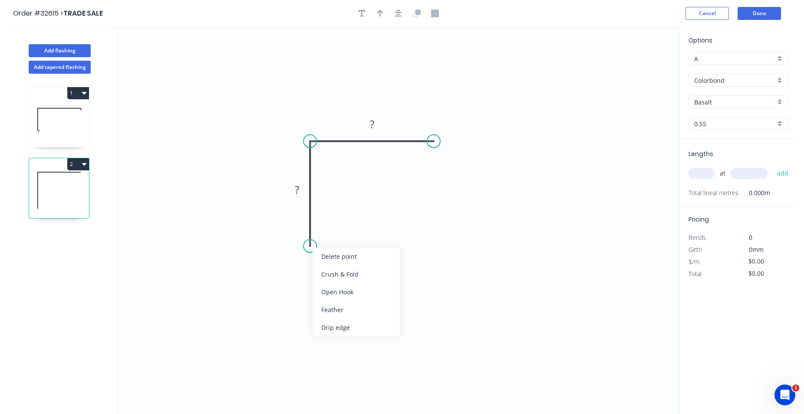
drag, startPoint x: 335, startPoint y: 309, endPoint x: 346, endPoint y: 258, distance: 52.3
click at [335, 309] on div "Feather" at bounding box center [355, 310] width 87 height 18
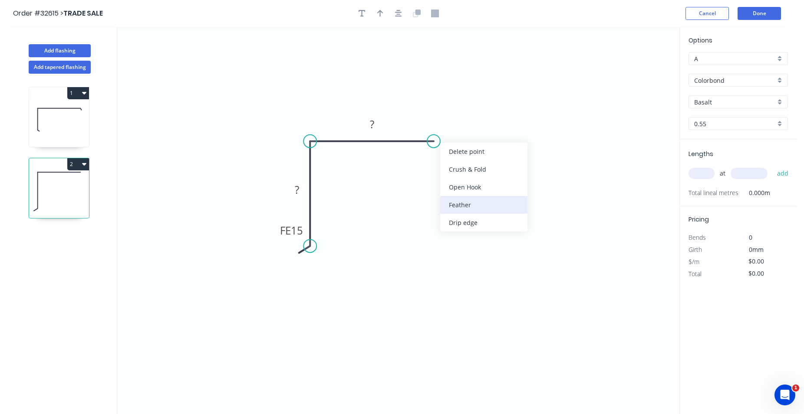
click at [451, 206] on div "Feather" at bounding box center [483, 205] width 87 height 18
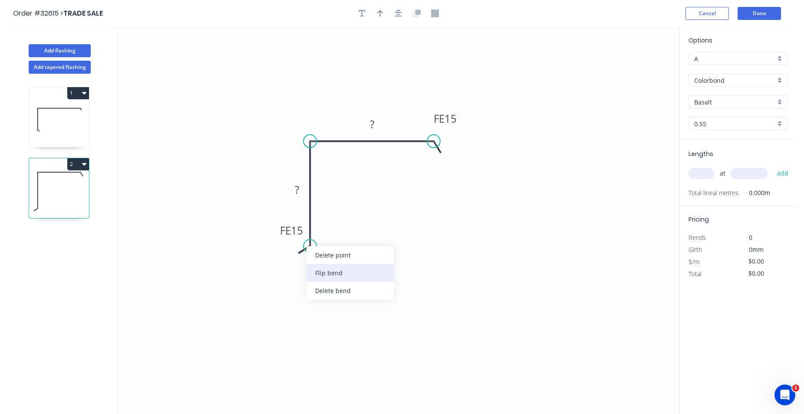
click at [332, 272] on div "Flip bend" at bounding box center [349, 273] width 87 height 18
click at [341, 231] on rect at bounding box center [329, 231] width 34 height 18
click at [342, 226] on rect at bounding box center [329, 231] width 34 height 18
drag, startPoint x: 335, startPoint y: 230, endPoint x: 441, endPoint y: 234, distance: 105.9
click at [335, 230] on tspan "15" at bounding box center [334, 230] width 12 height 14
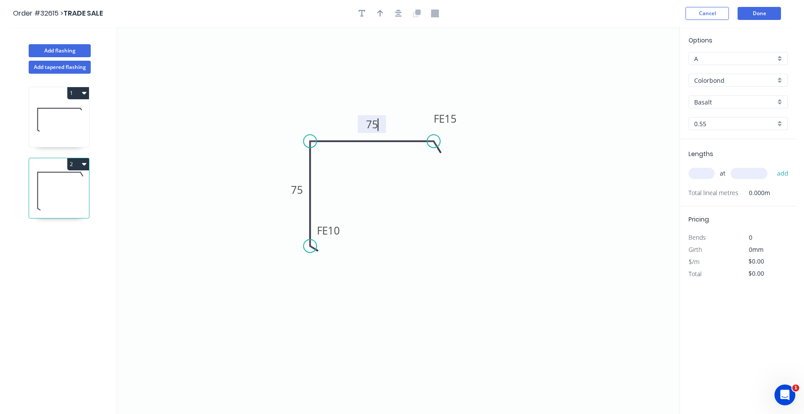
type input "$12.73"
click at [401, 13] on icon "button" at bounding box center [398, 14] width 7 height 8
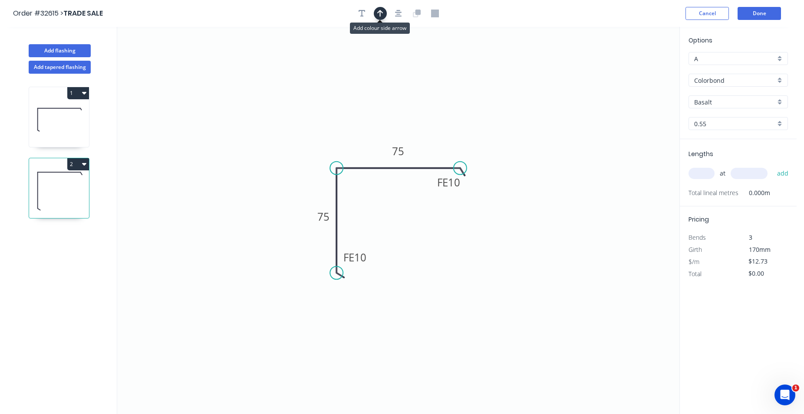
click at [384, 13] on button "button" at bounding box center [380, 13] width 13 height 13
drag, startPoint x: 636, startPoint y: 65, endPoint x: 422, endPoint y: 136, distance: 224.9
click at [422, 136] on icon at bounding box center [422, 126] width 8 height 28
drag, startPoint x: 778, startPoint y: 98, endPoint x: 773, endPoint y: 101, distance: 6.0
click at [778, 98] on div "Basalt" at bounding box center [737, 101] width 99 height 13
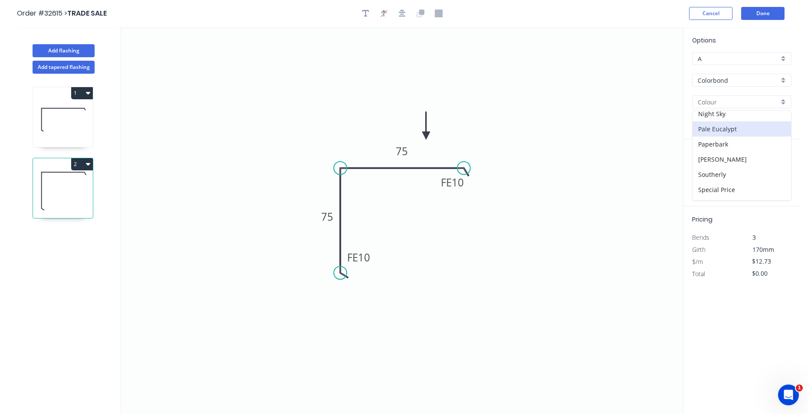
scroll to position [247, 0]
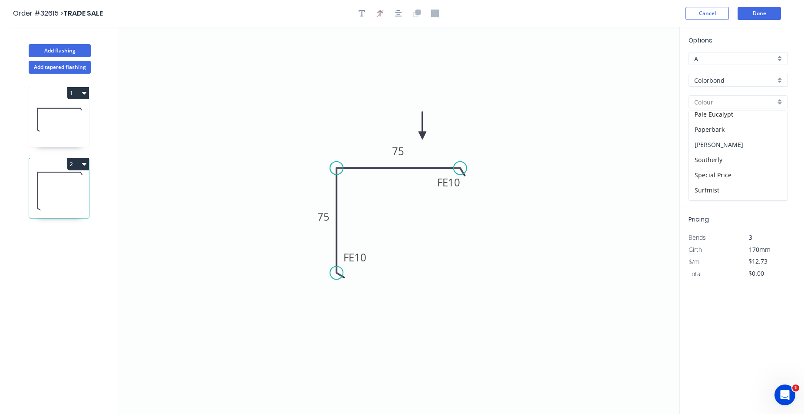
click at [730, 142] on div "[PERSON_NAME]" at bounding box center [738, 144] width 98 height 15
type input "[PERSON_NAME]"
click at [700, 174] on input "text" at bounding box center [701, 173] width 26 height 11
type input "4"
click at [712, 175] on input "4" at bounding box center [701, 173] width 26 height 11
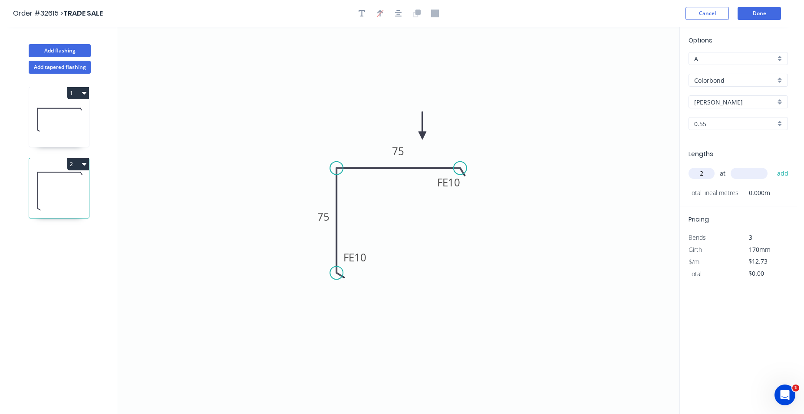
type input "2"
type input "2000"
click at [772, 166] on button "add" at bounding box center [782, 173] width 20 height 15
type input "$50.92"
click at [764, 17] on button "Done" at bounding box center [758, 13] width 43 height 13
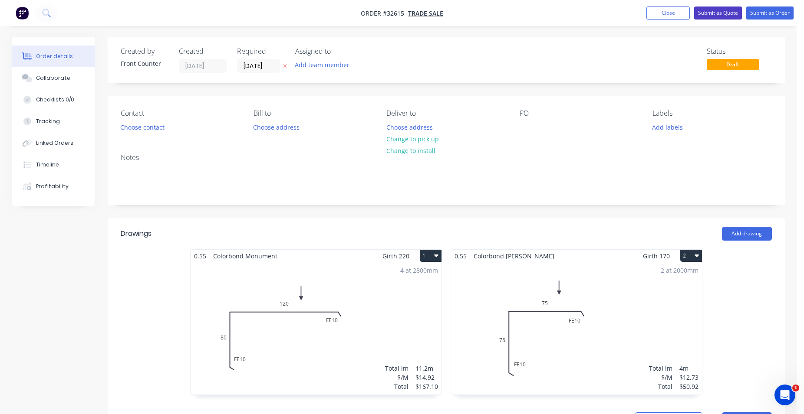
click at [722, 14] on button "Submit as Quote" at bounding box center [718, 13] width 48 height 13
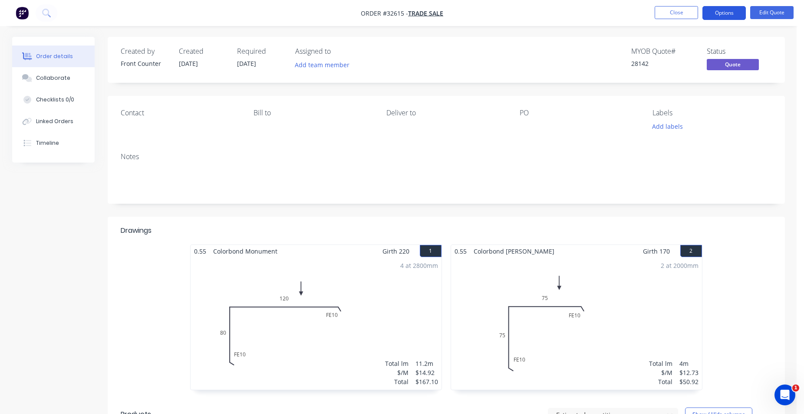
click at [716, 13] on button "Options" at bounding box center [723, 13] width 43 height 14
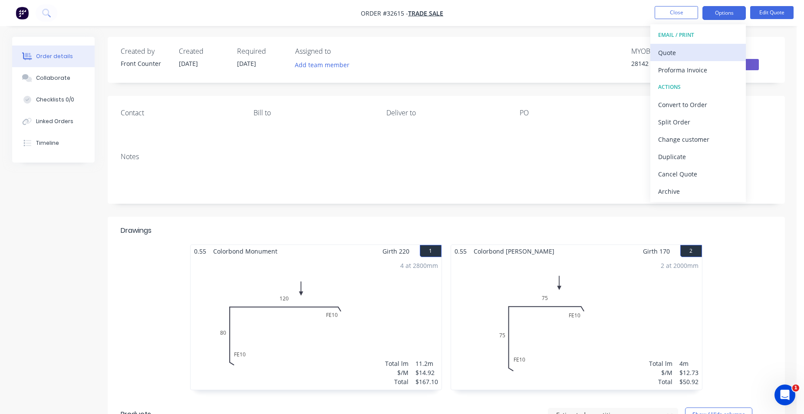
click at [703, 56] on div "Quote" at bounding box center [698, 52] width 80 height 13
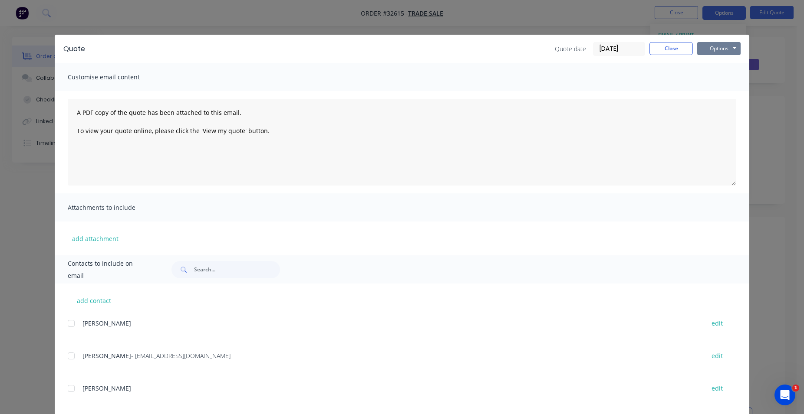
drag, startPoint x: 732, startPoint y: 40, endPoint x: 728, endPoint y: 46, distance: 7.4
click at [728, 46] on div "Quote Quote date [DATE] Close Options Preview Print Email" at bounding box center [402, 49] width 694 height 28
click at [728, 47] on button "Options" at bounding box center [718, 48] width 43 height 13
click at [724, 76] on button "Print" at bounding box center [725, 78] width 56 height 14
drag, startPoint x: 673, startPoint y: 51, endPoint x: 678, endPoint y: 39, distance: 12.9
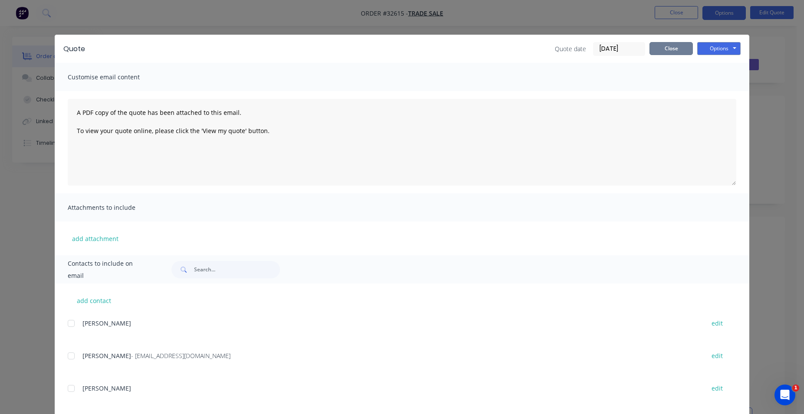
click at [674, 51] on button "Close" at bounding box center [670, 48] width 43 height 13
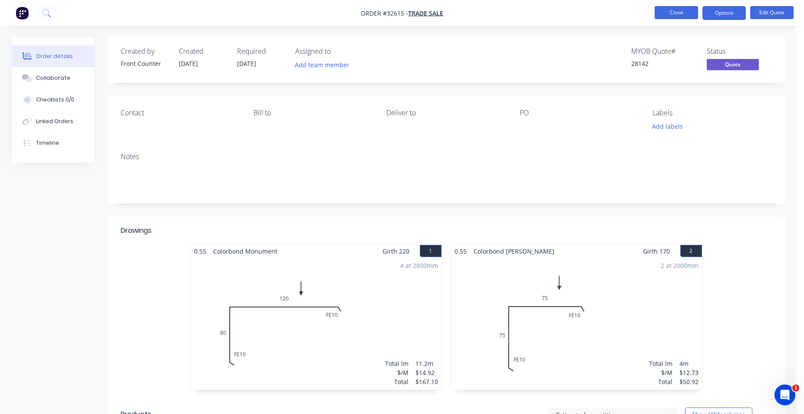
click at [683, 14] on button "Close" at bounding box center [675, 12] width 43 height 13
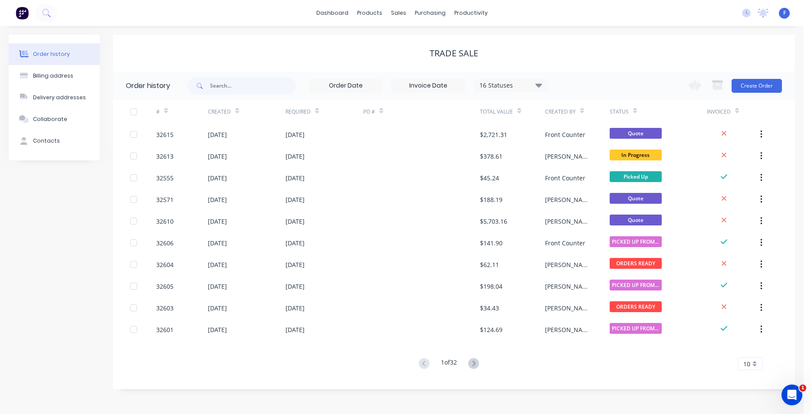
click at [24, 14] on img at bounding box center [22, 13] width 13 height 13
